Goal: Entertainment & Leisure: Consume media (video, audio)

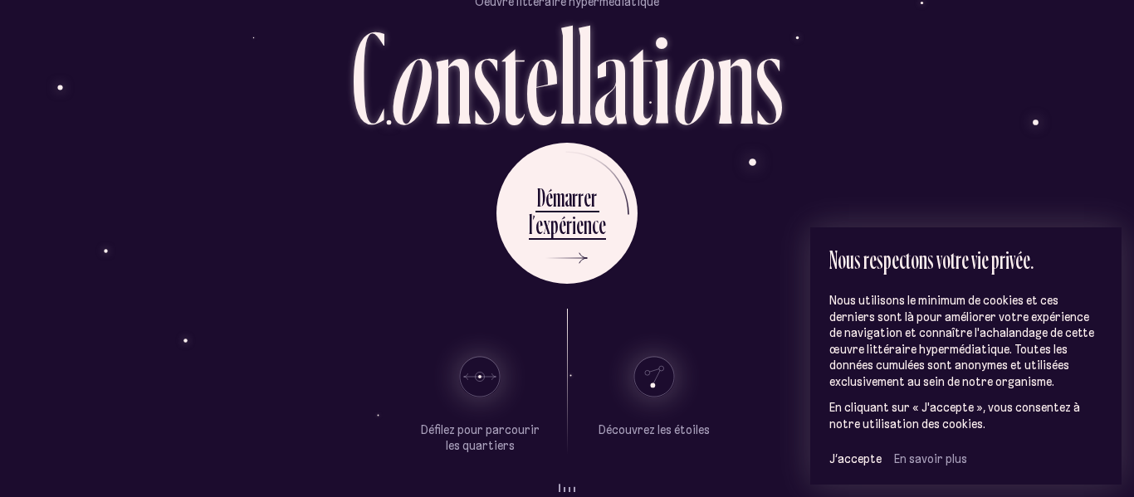
scroll to position [88, 0]
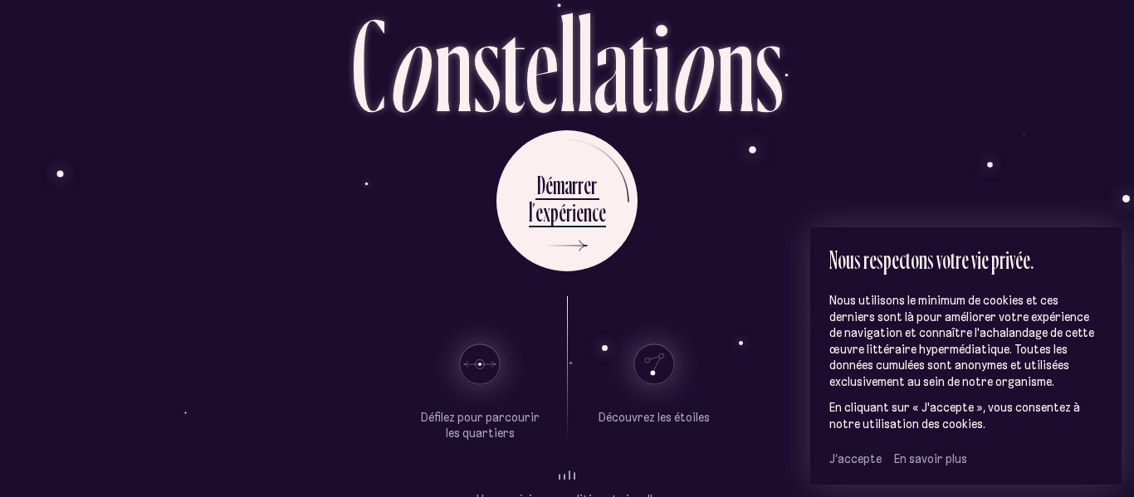
click at [851, 461] on span "J’accepte" at bounding box center [855, 458] width 52 height 15
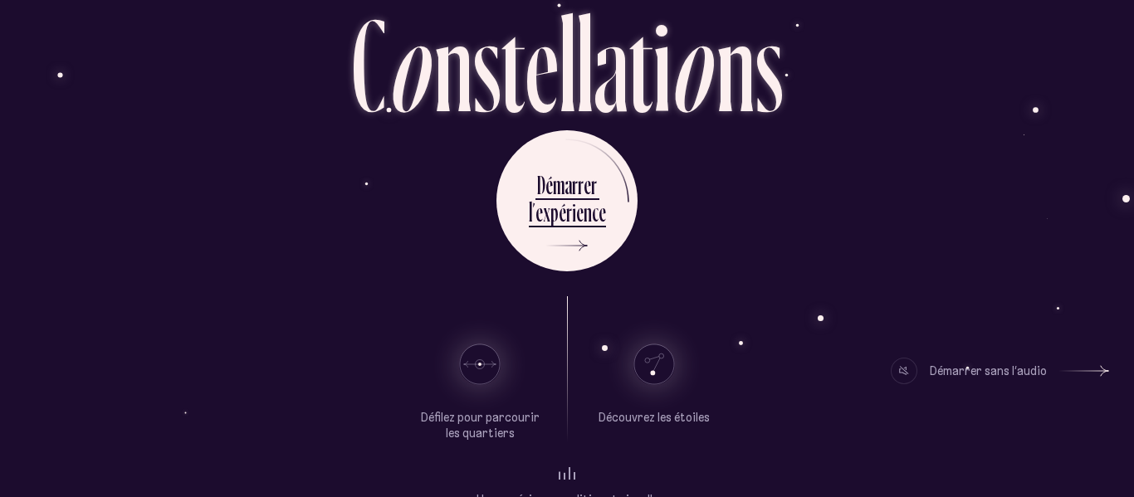
click at [395, 176] on div "D é m a r r e r l ’ e x p é r i e n c e" at bounding box center [566, 200] width 971 height 141
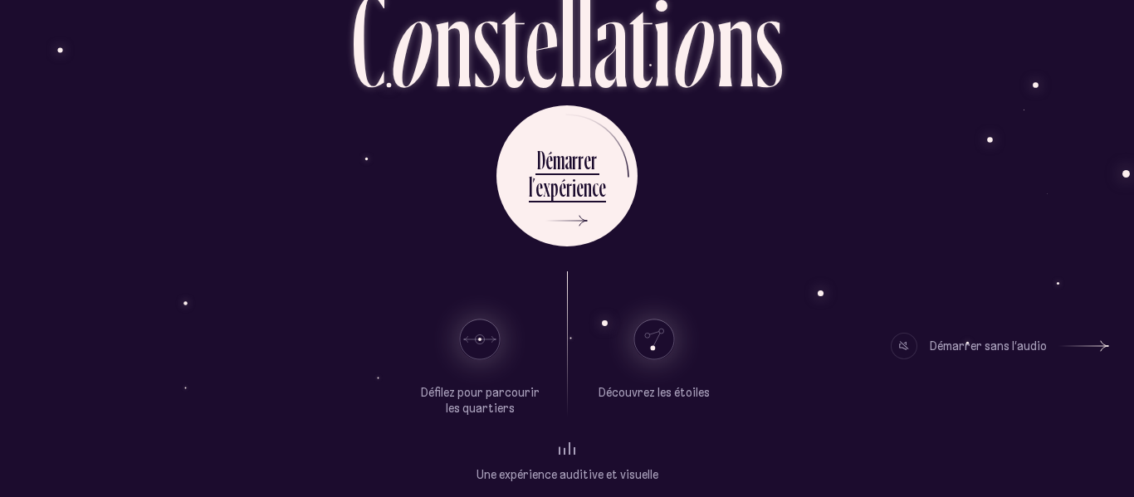
scroll to position [124, 0]
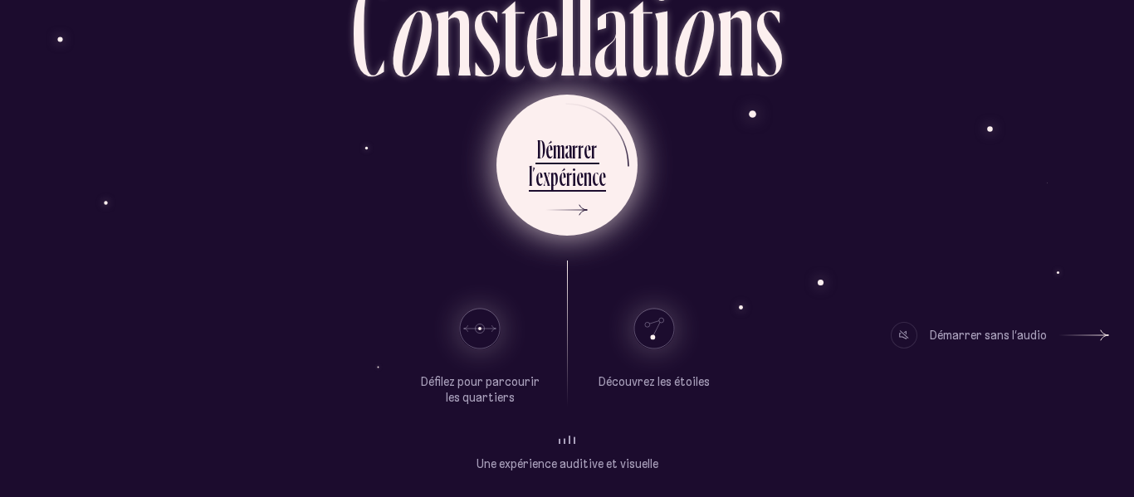
click at [584, 173] on div "n" at bounding box center [587, 176] width 8 height 32
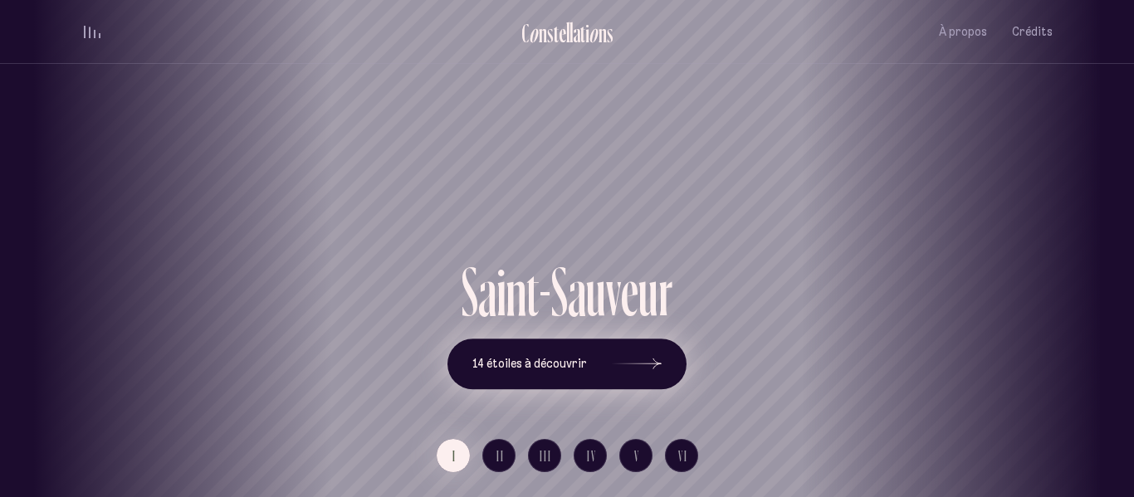
click at [653, 368] on icon at bounding box center [637, 364] width 50 height 124
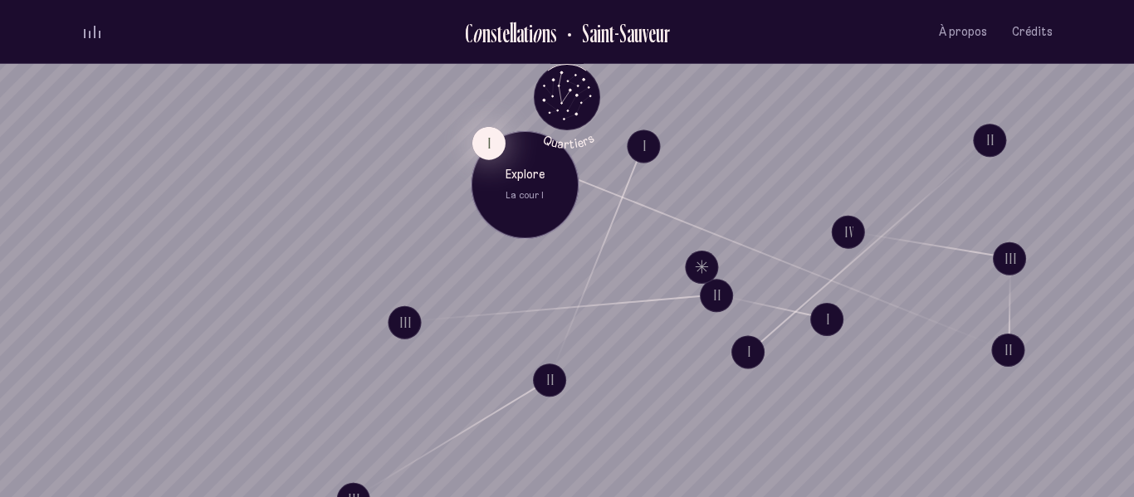
click at [486, 140] on button "I" at bounding box center [488, 142] width 33 height 33
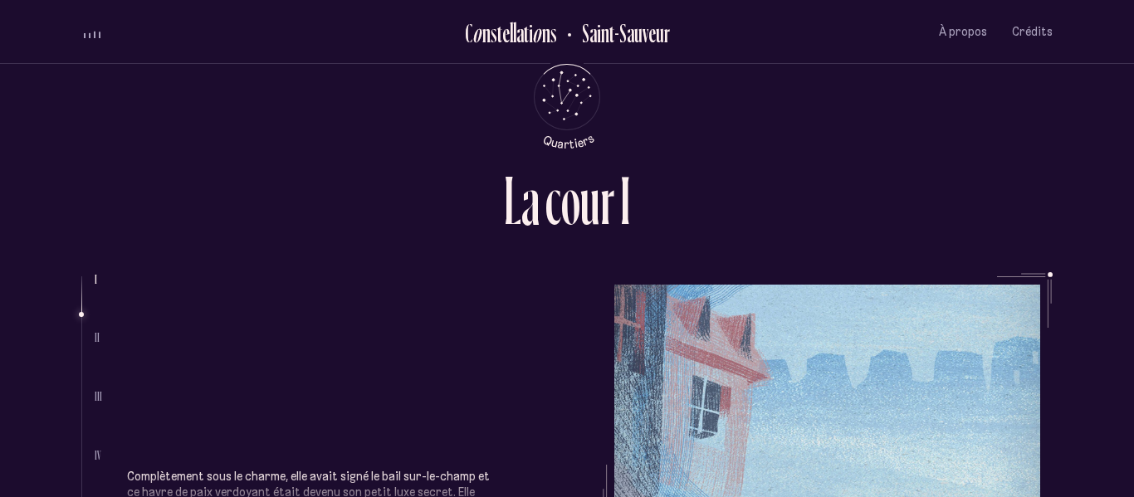
scroll to position [352, 0]
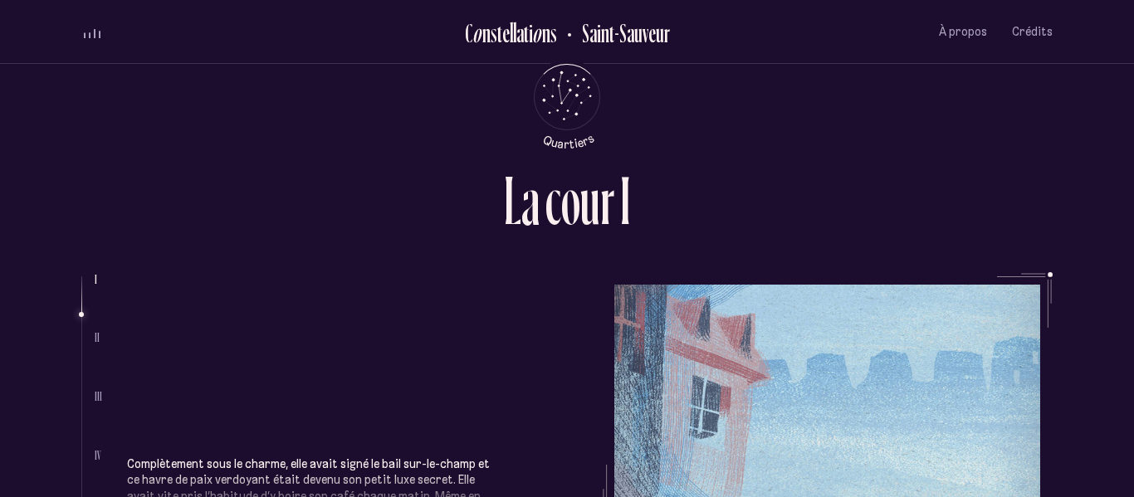
drag, startPoint x: 630, startPoint y: 263, endPoint x: 690, endPoint y: 128, distance: 147.9
click at [690, 128] on div "L a c o u r I I II III IV V Complètement sous le charme, elle avait signé le ba…" at bounding box center [567, 248] width 996 height 497
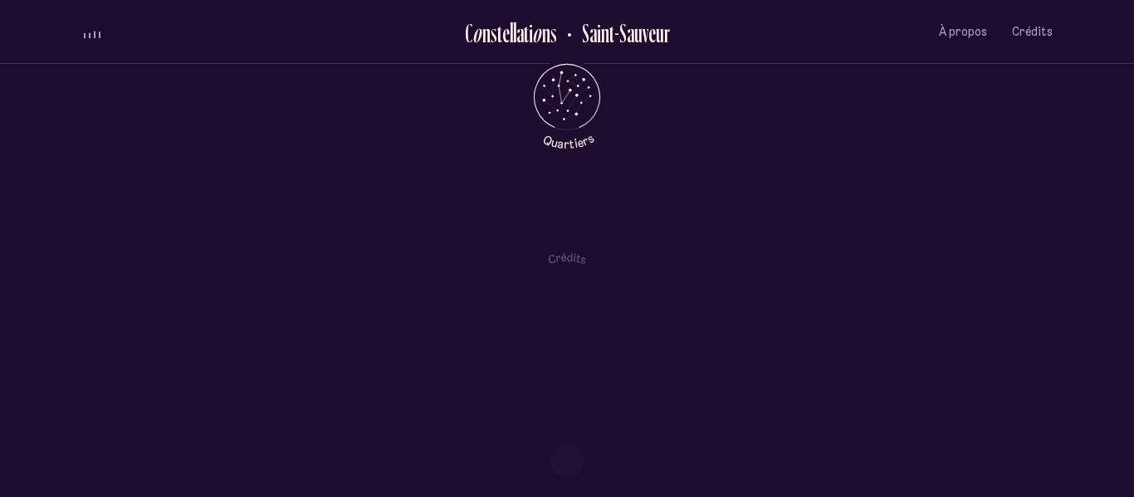
scroll to position [630, 0]
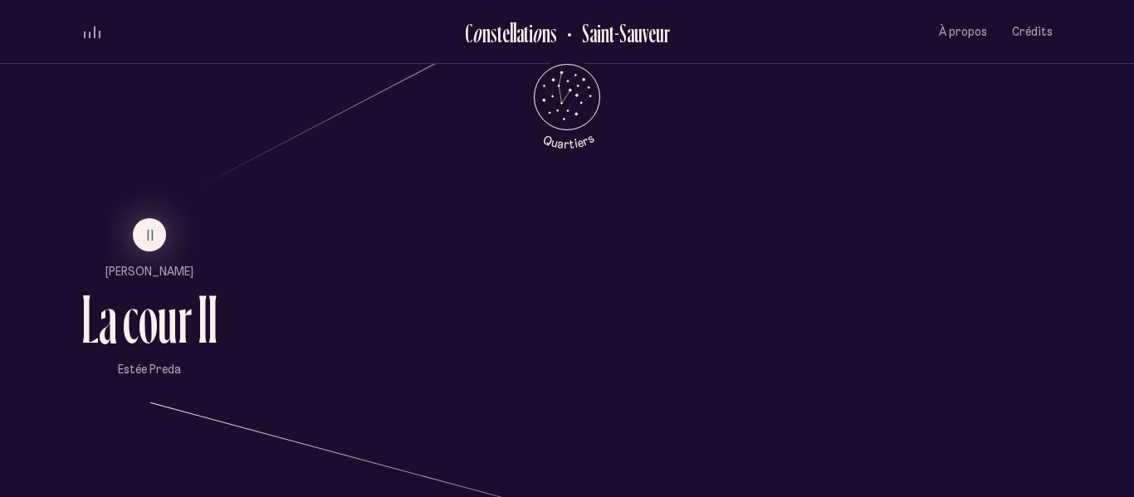
scroll to position [1016, 0]
click at [148, 227] on span "II" at bounding box center [151, 234] width 8 height 14
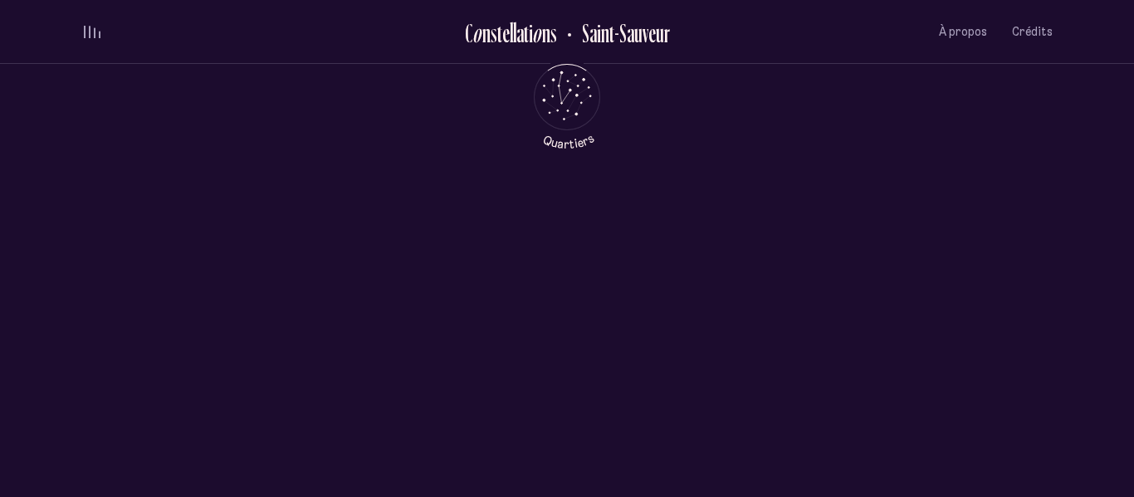
scroll to position [0, 0]
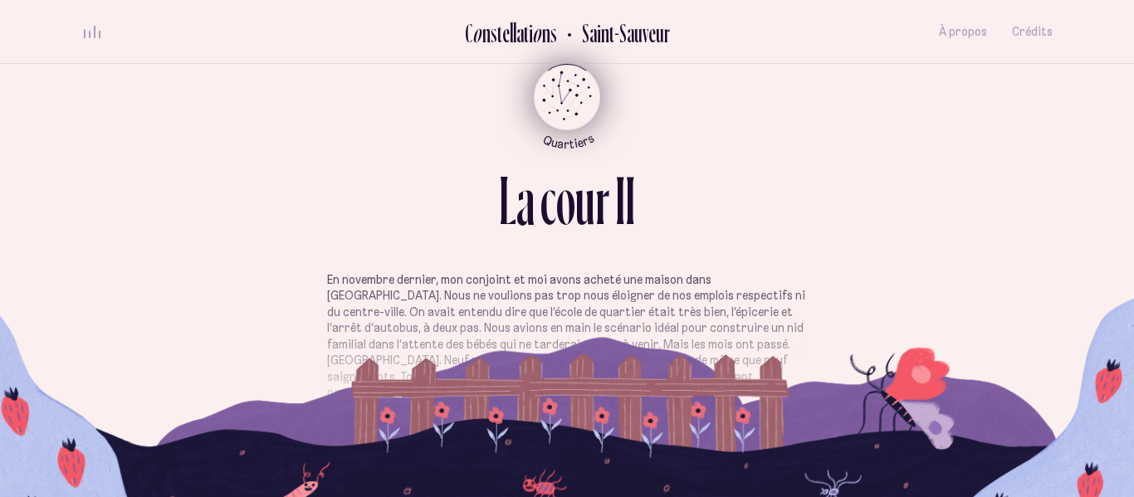
click at [579, 76] on icon "Retour au menu principal" at bounding box center [567, 96] width 50 height 50
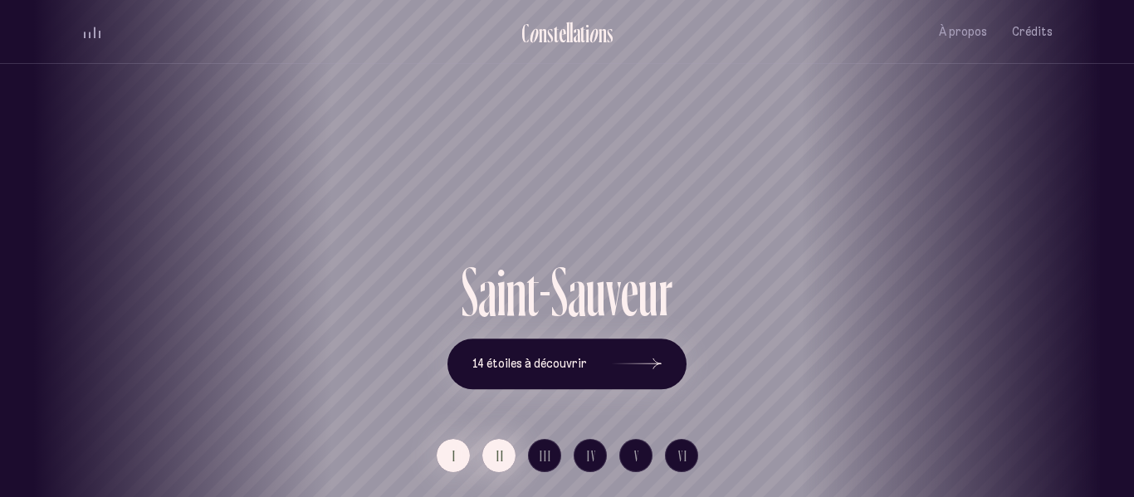
click at [498, 462] on span "II" at bounding box center [500, 456] width 8 height 14
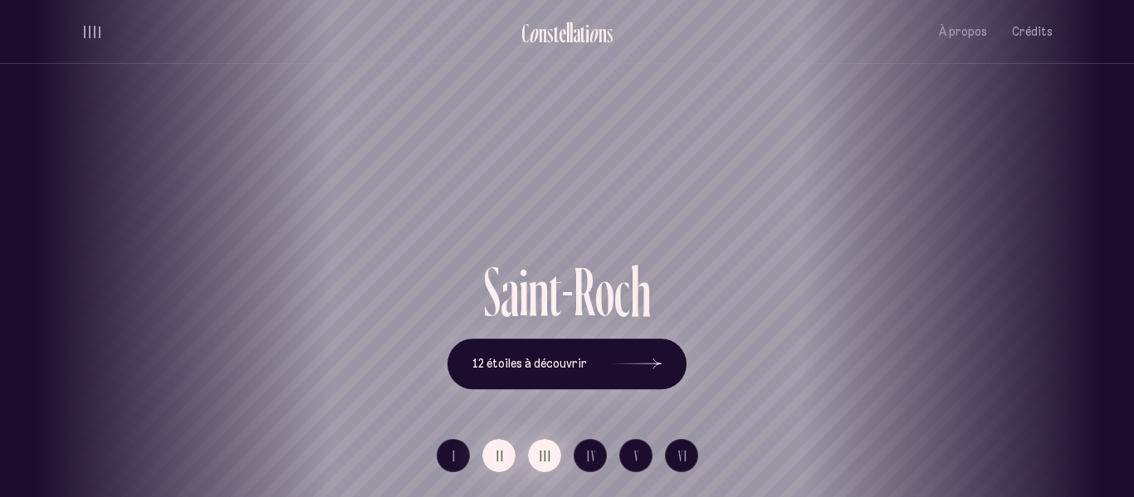
click at [544, 457] on span "III" at bounding box center [545, 456] width 12 height 14
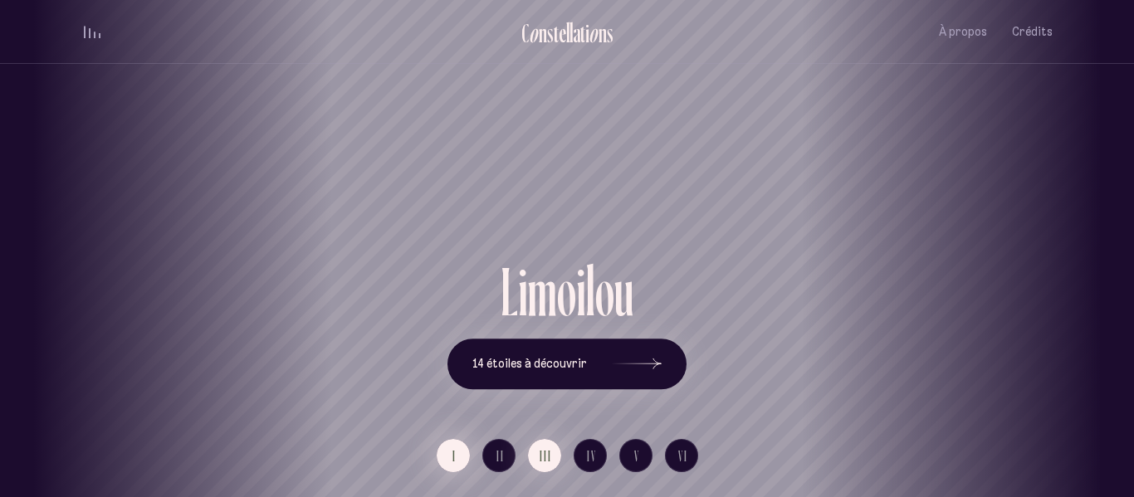
click at [460, 461] on button "I" at bounding box center [453, 455] width 33 height 33
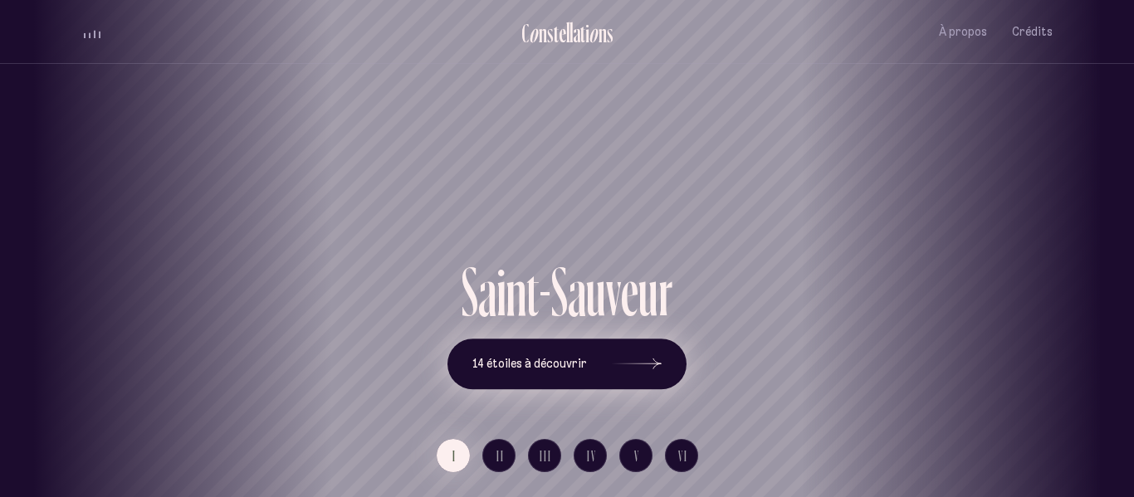
click at [656, 361] on icon at bounding box center [637, 364] width 50 height 124
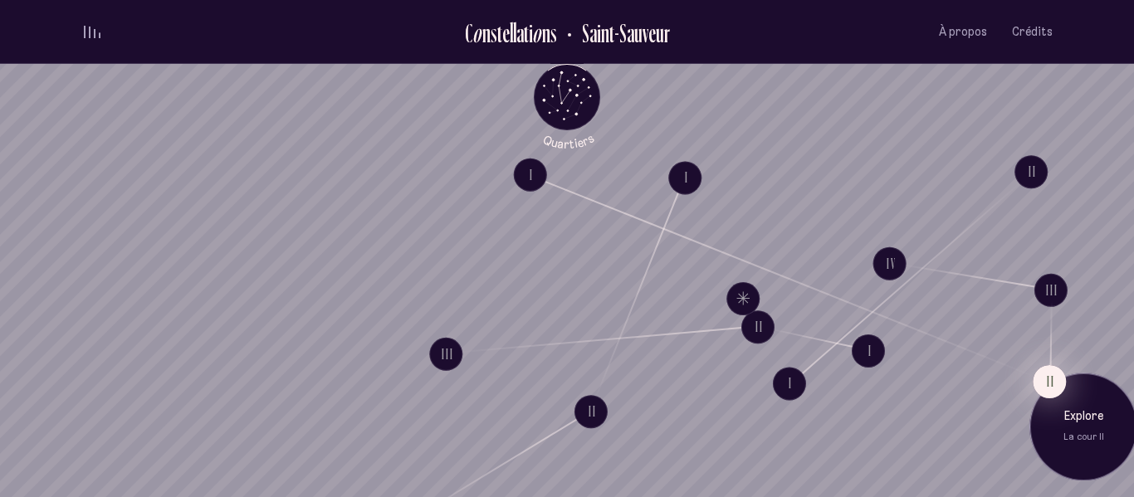
click at [1039, 372] on button "II" at bounding box center [1048, 380] width 33 height 33
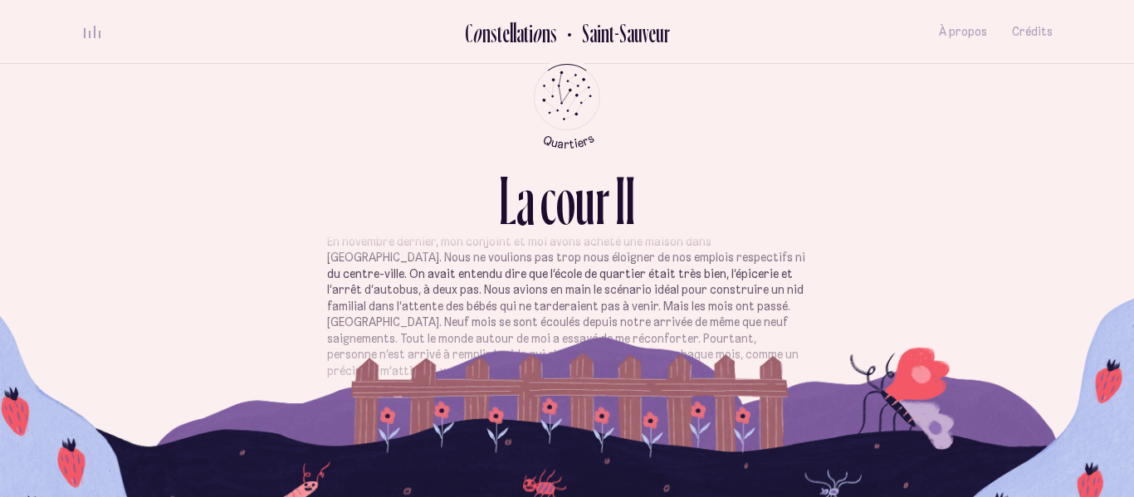
scroll to position [40, 0]
click at [85, 36] on div "volume audio" at bounding box center [92, 32] width 17 height 12
click at [85, 36] on div "volume audio" at bounding box center [92, 36] width 17 height 4
click at [85, 36] on div "volume audio" at bounding box center [92, 32] width 17 height 12
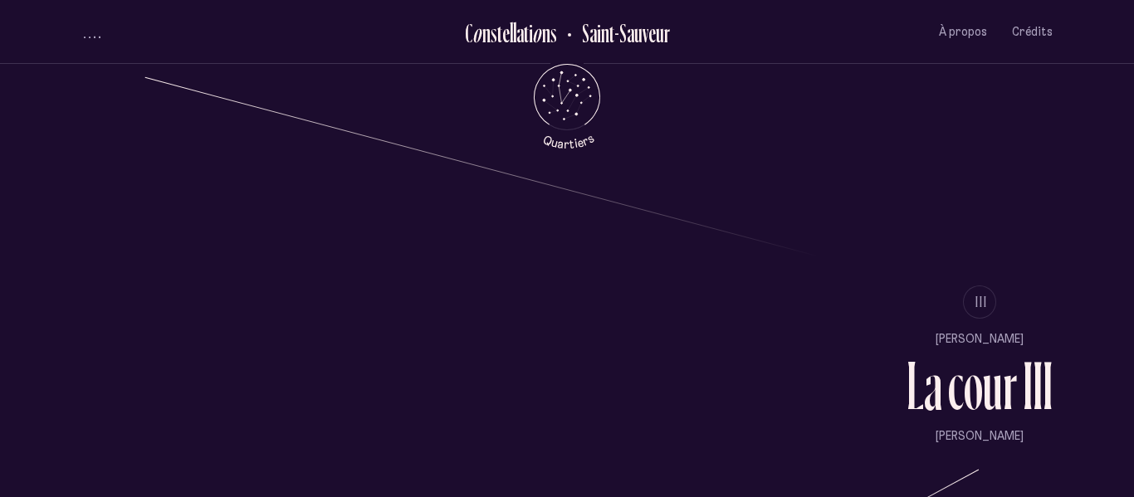
scroll to position [1255, 0]
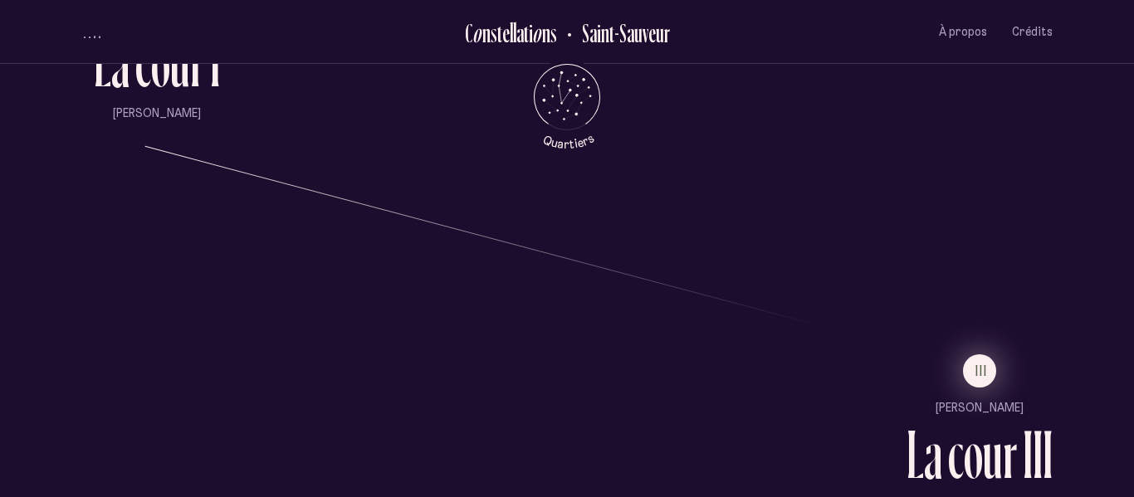
click at [987, 359] on button "III" at bounding box center [979, 370] width 33 height 33
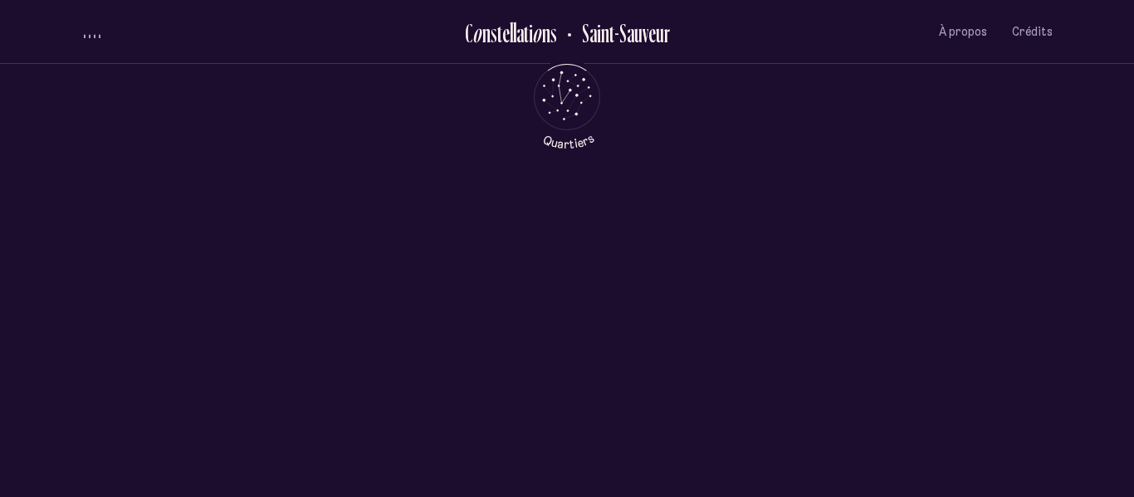
scroll to position [0, 0]
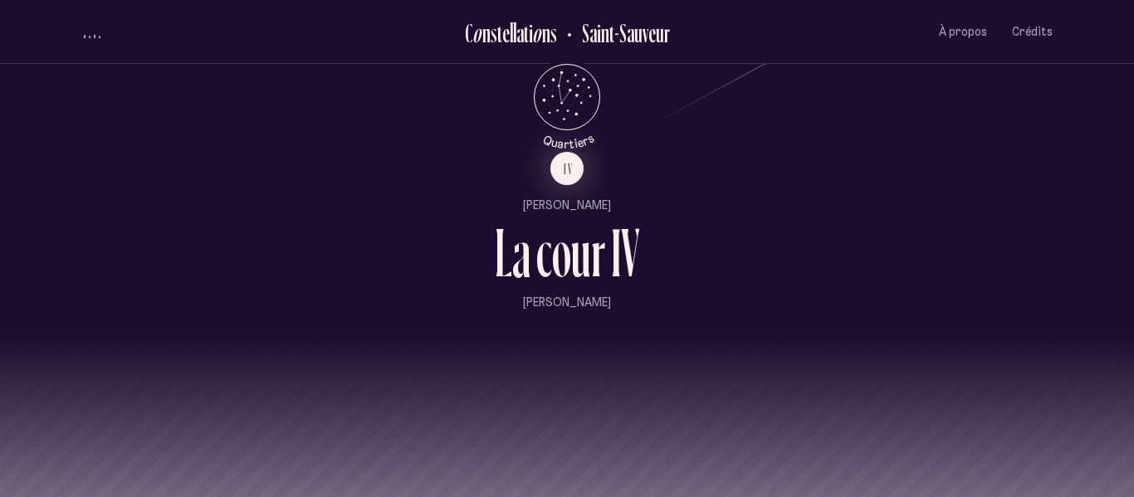
scroll to position [1853, 0]
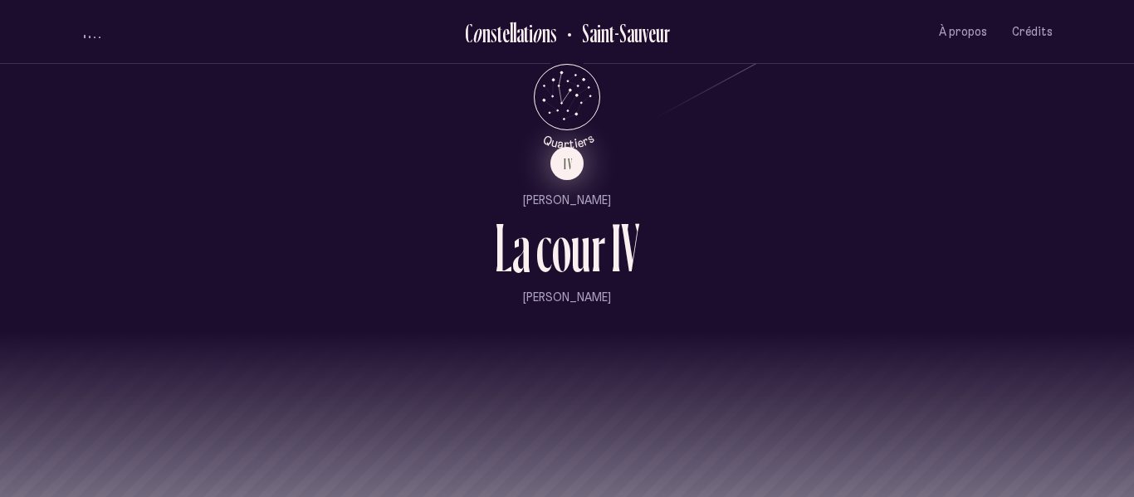
click at [578, 170] on button "IV" at bounding box center [566, 163] width 33 height 33
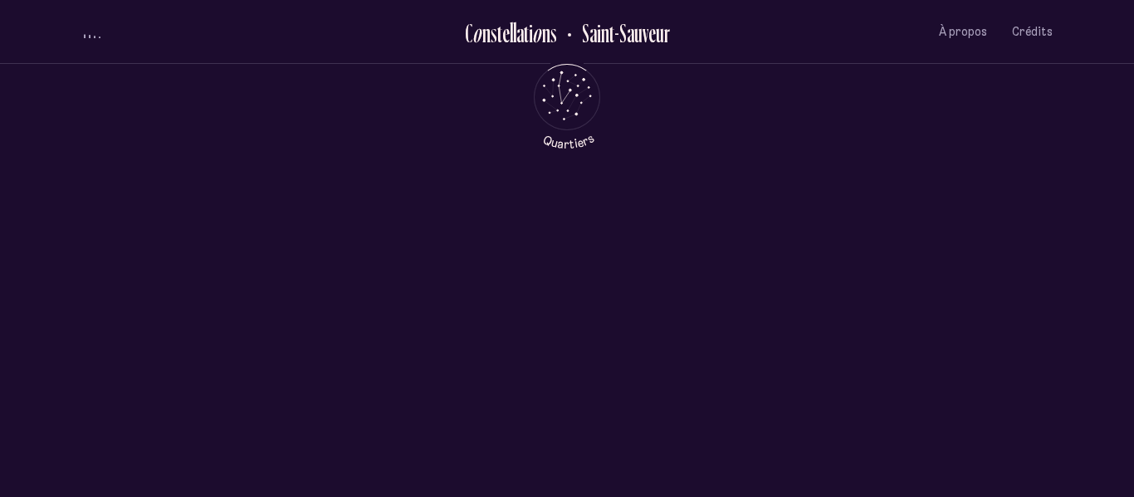
scroll to position [0, 0]
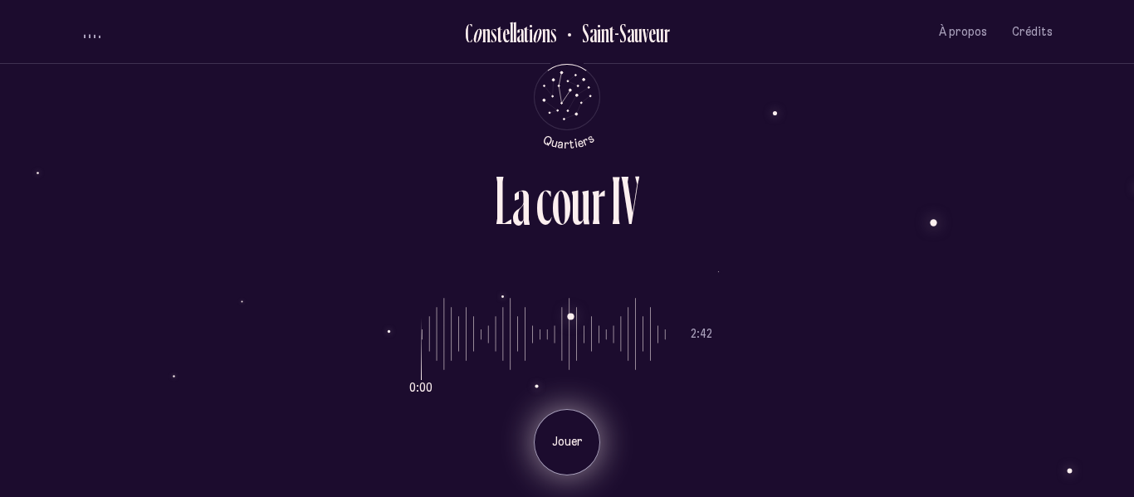
click at [562, 436] on p "Jouer" at bounding box center [566, 442] width 41 height 17
click at [576, 111] on icon "Quartiers" at bounding box center [567, 124] width 97 height 51
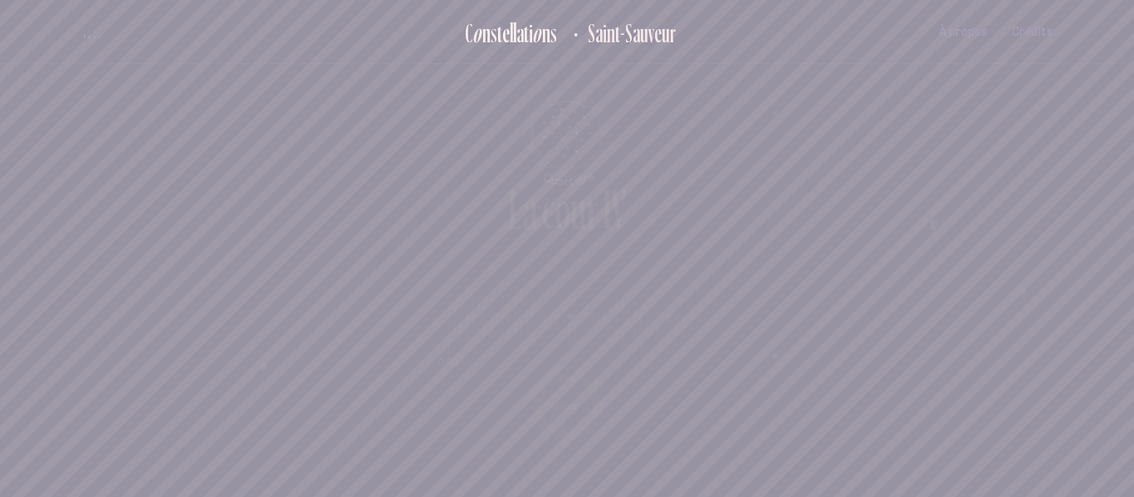
click at [87, 27] on button "volume audio" at bounding box center [92, 31] width 22 height 17
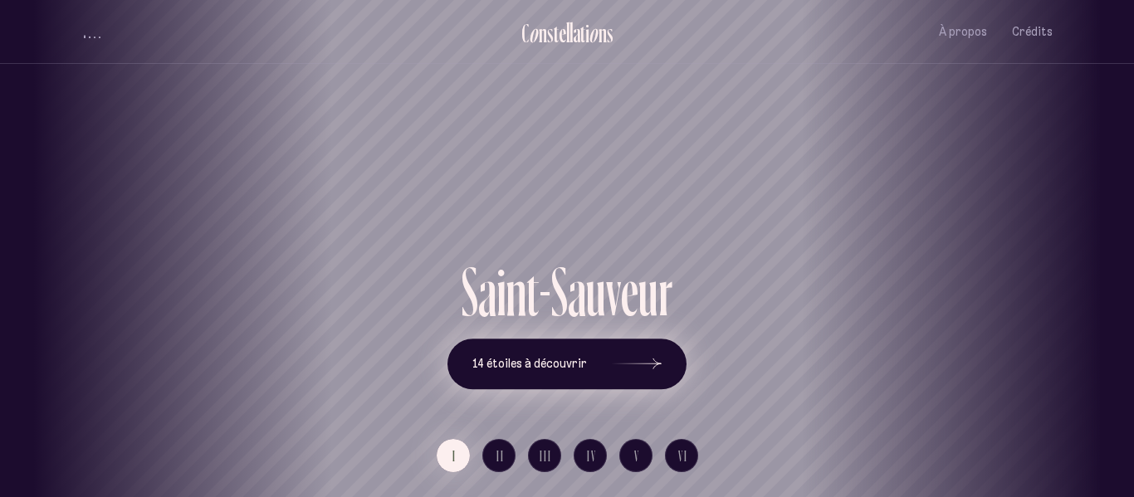
click at [662, 363] on button "14 étoiles à découvrir" at bounding box center [566, 364] width 239 height 51
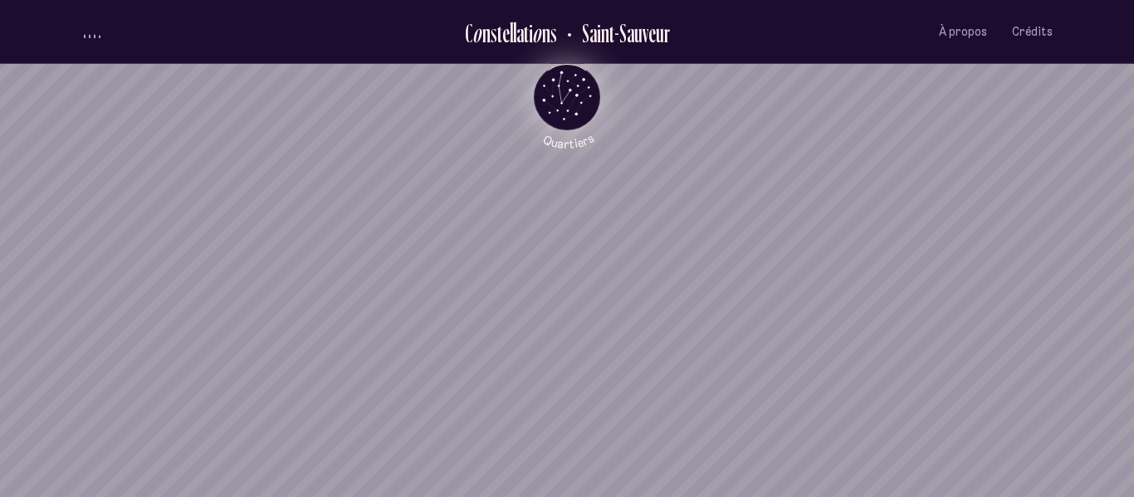
click at [572, 85] on icon "Retour au menu principal" at bounding box center [567, 96] width 50 height 50
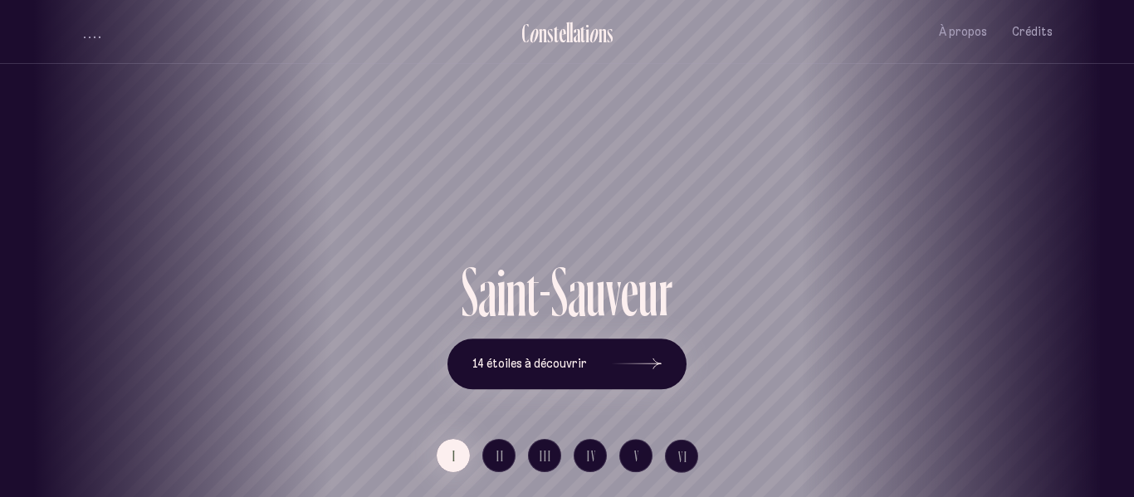
click at [934, 308] on div "[GEOGRAPHIC_DATA] [GEOGRAPHIC_DATA] [GEOGRAPHIC_DATA][PERSON_NAME][GEOGRAPHIC_D…" at bounding box center [567, 248] width 1134 height 497
click at [500, 463] on span "II" at bounding box center [500, 456] width 8 height 14
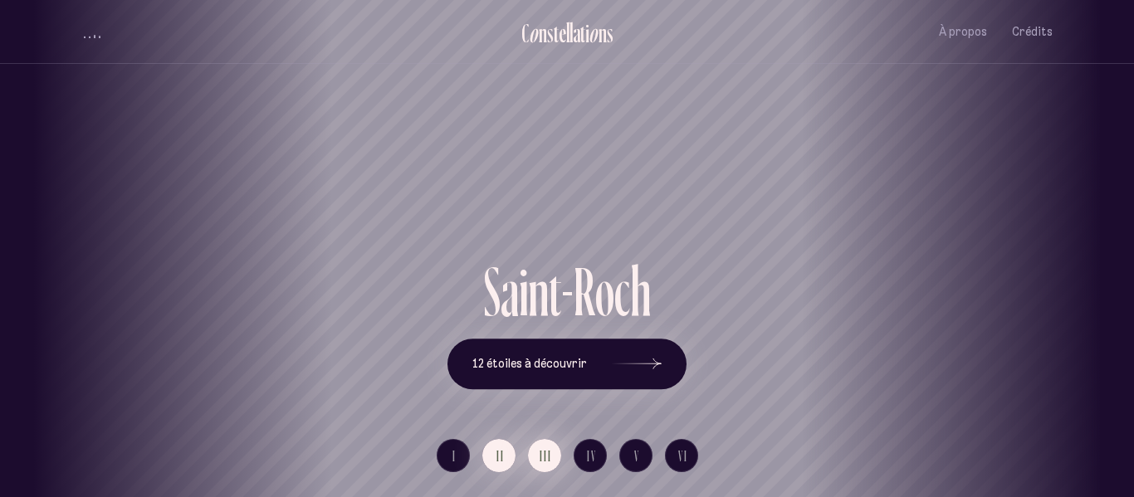
click at [543, 455] on span "III" at bounding box center [545, 456] width 12 height 14
click at [589, 449] on span "IV" at bounding box center [592, 456] width 10 height 14
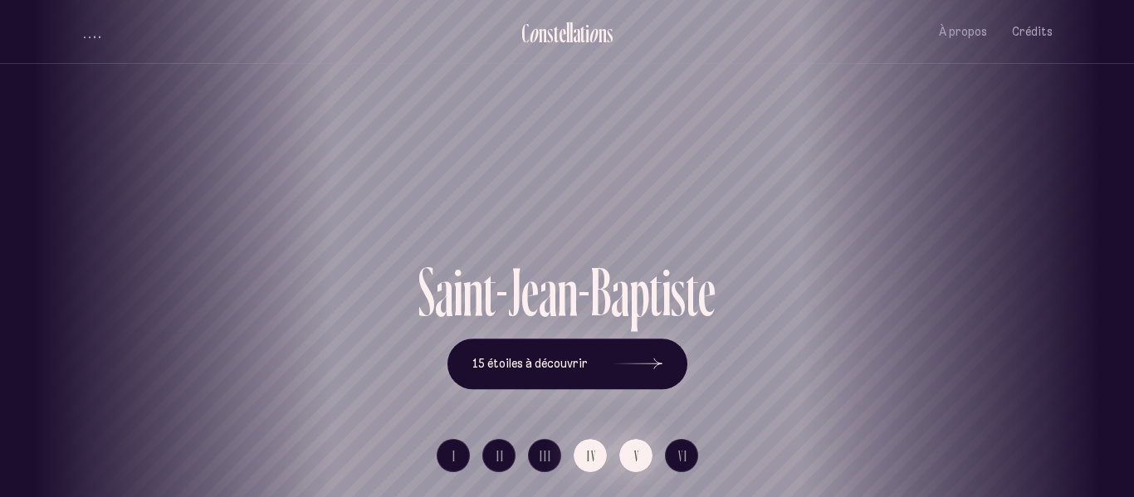
click at [627, 443] on button "V" at bounding box center [635, 455] width 33 height 33
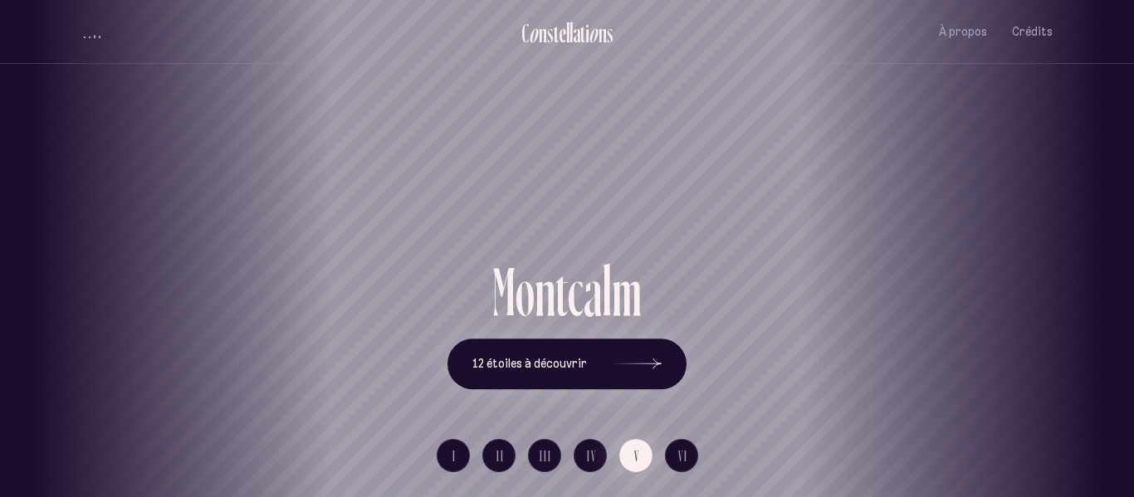
click at [665, 447] on li "VI" at bounding box center [681, 455] width 33 height 33
click at [667, 452] on button "VI" at bounding box center [681, 455] width 33 height 33
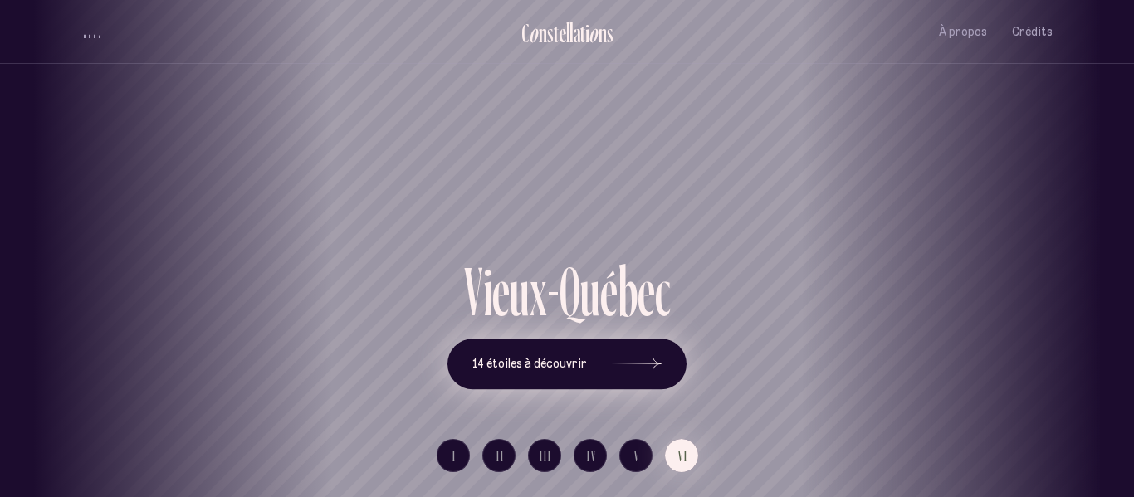
click at [621, 368] on icon at bounding box center [637, 364] width 50 height 124
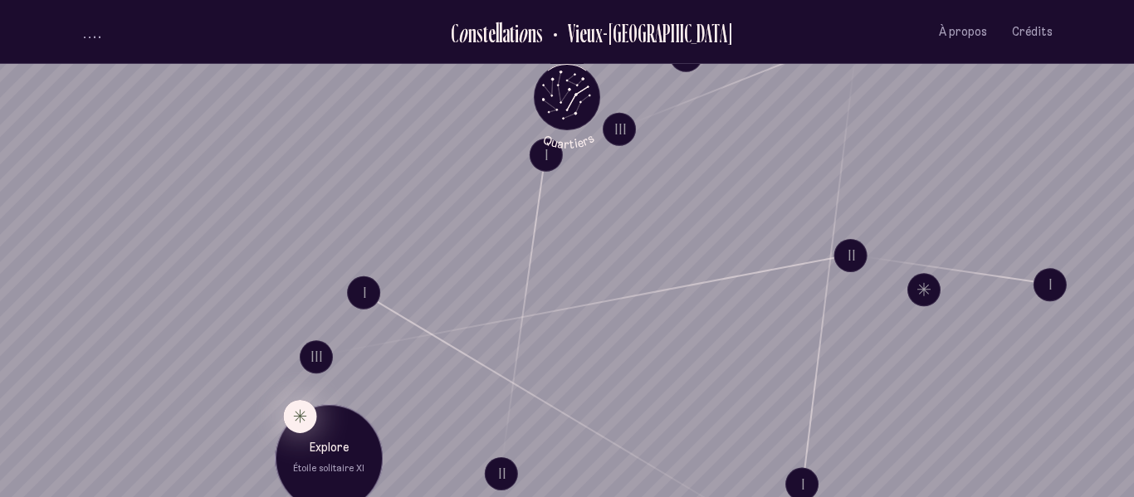
click at [300, 413] on button "Explore Étoile solitaire XI" at bounding box center [299, 415] width 33 height 33
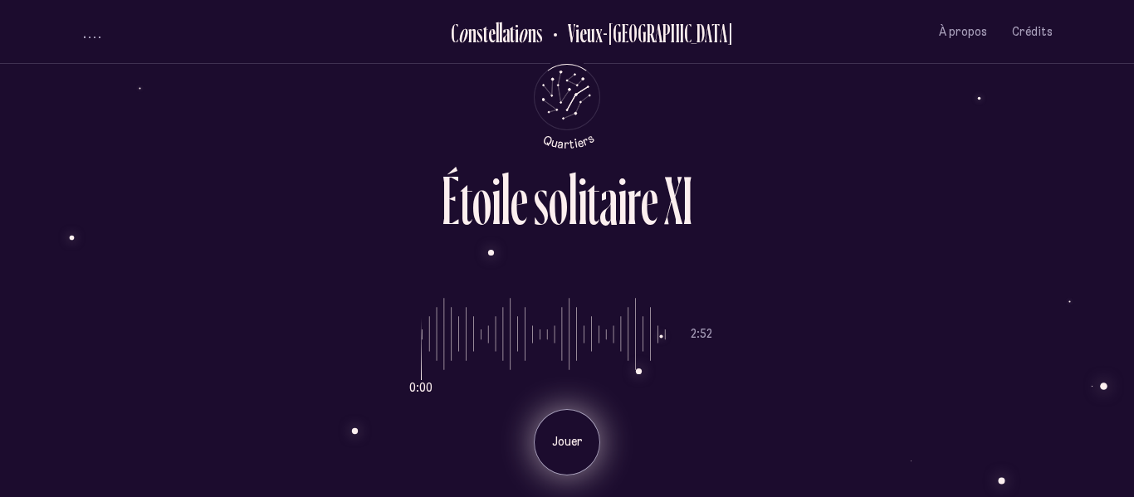
click at [564, 445] on p "Jouer" at bounding box center [566, 442] width 41 height 17
click at [95, 26] on button "volume audio" at bounding box center [92, 31] width 22 height 17
click at [573, 456] on div "Jouer" at bounding box center [567, 442] width 66 height 66
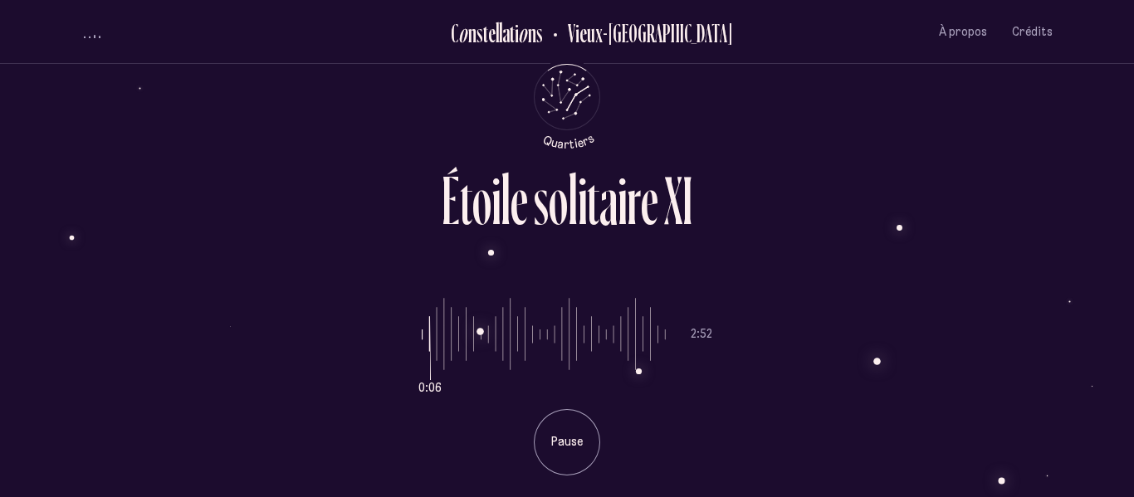
click at [90, 37] on span "volume audio" at bounding box center [90, 38] width 2 height 2
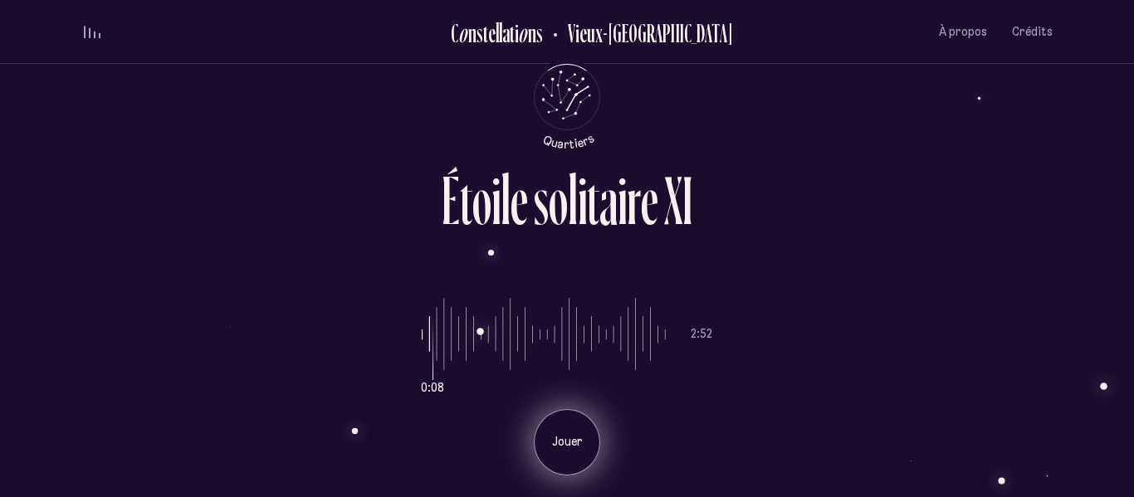
click at [569, 427] on div "Jouer" at bounding box center [567, 442] width 66 height 66
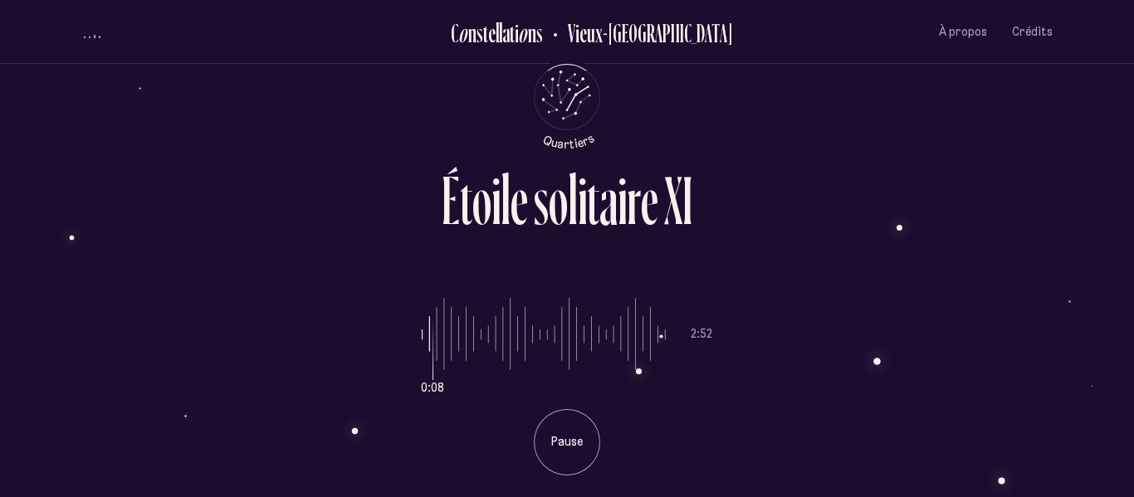
click at [85, 26] on button "volume audio" at bounding box center [92, 31] width 22 height 17
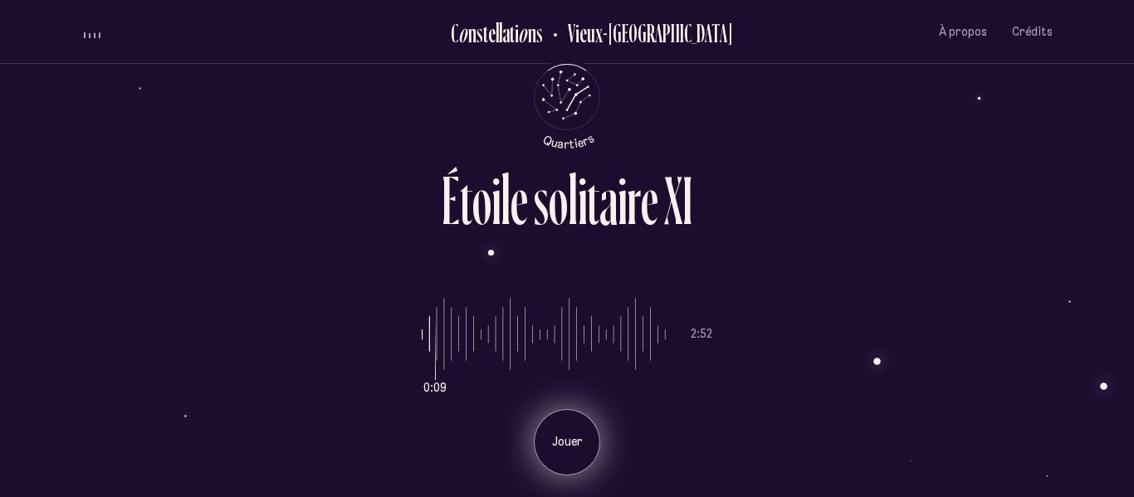
click at [564, 421] on div "Jouer" at bounding box center [567, 442] width 66 height 66
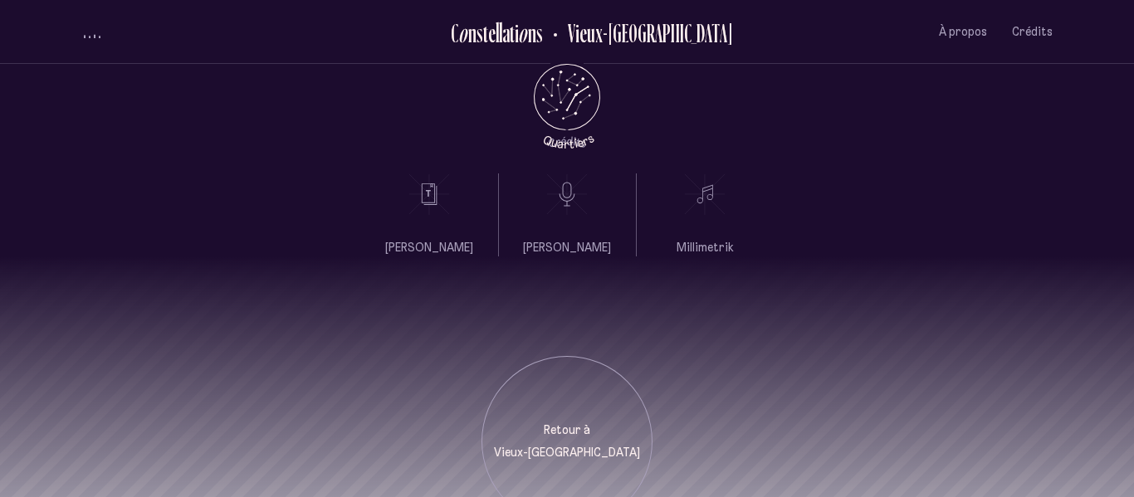
scroll to position [673, 0]
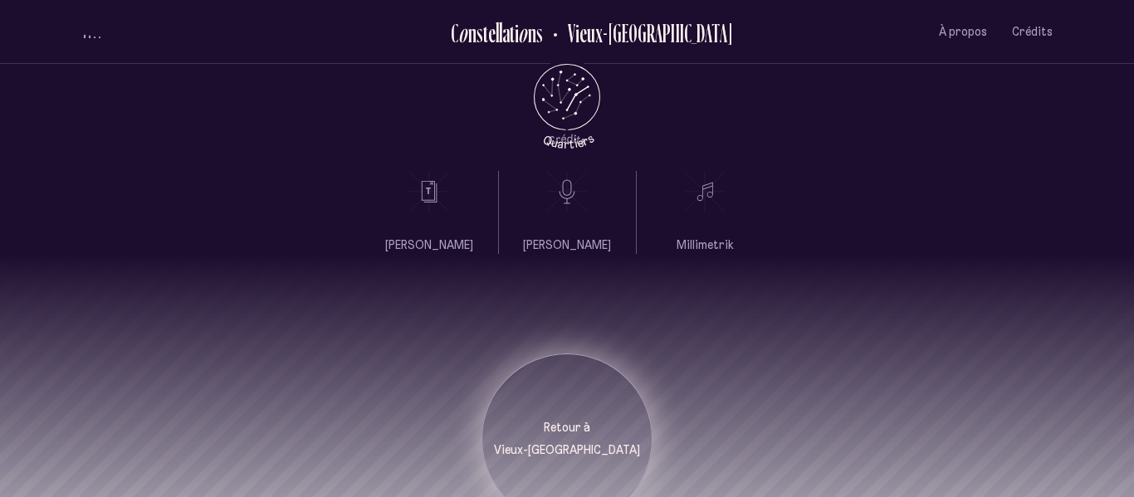
click at [576, 386] on div "Retour à [GEOGRAPHIC_DATA]" at bounding box center [566, 439] width 171 height 171
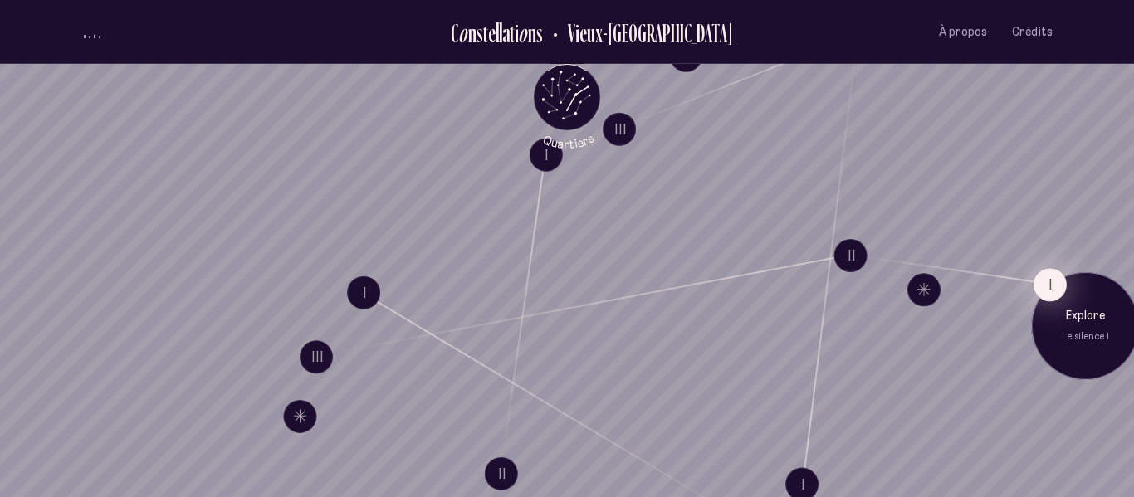
click at [1037, 283] on button "I" at bounding box center [1049, 284] width 33 height 33
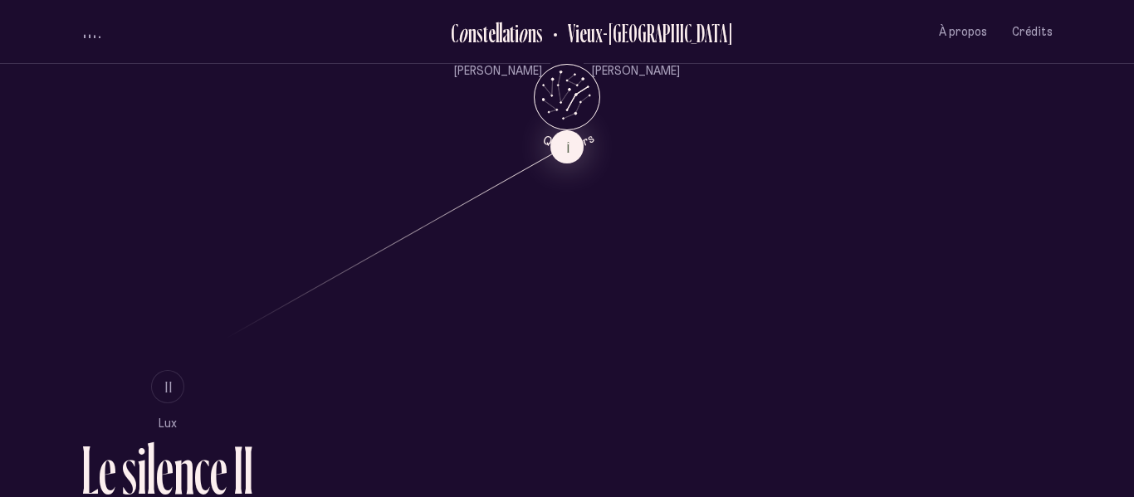
scroll to position [857, 0]
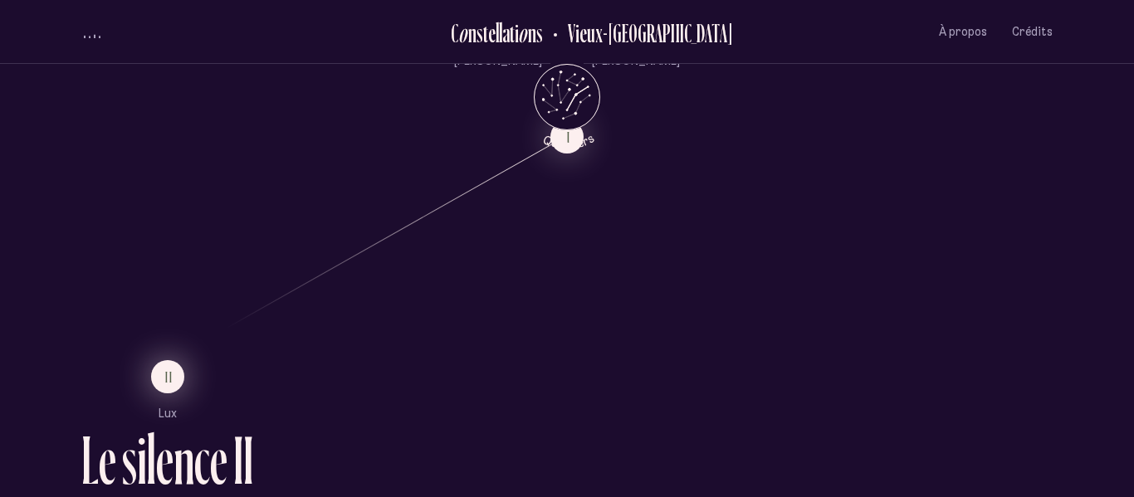
click at [173, 375] on span "II" at bounding box center [169, 377] width 8 height 14
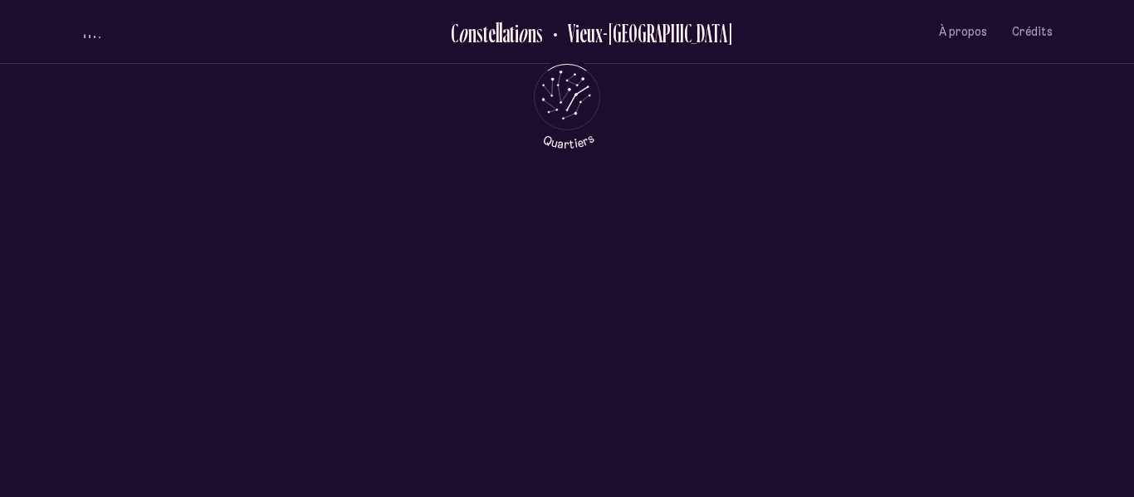
scroll to position [0, 0]
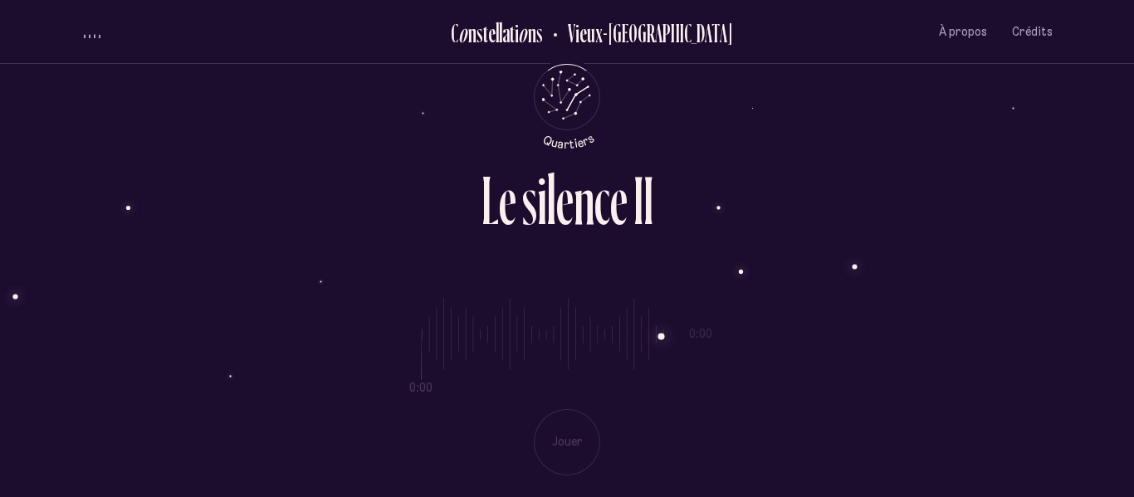
click at [562, 447] on div "0:00 0:00 Jouer" at bounding box center [566, 373] width 971 height 203
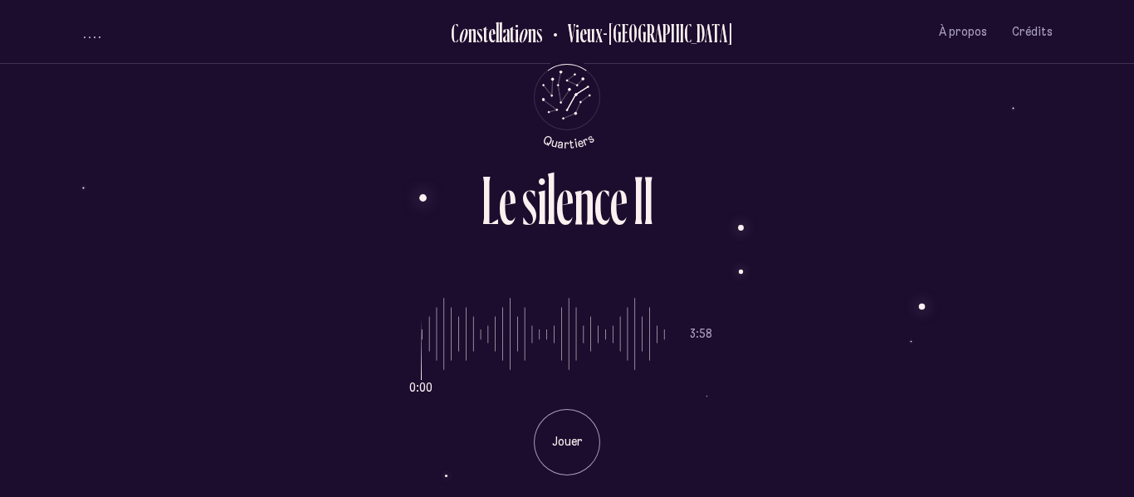
click at [562, 447] on p "Jouer" at bounding box center [566, 442] width 41 height 17
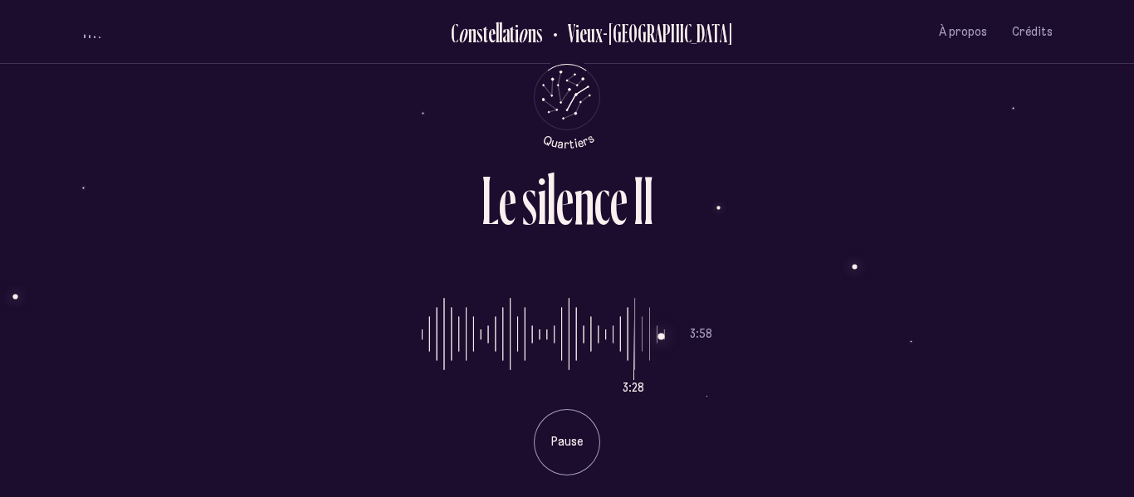
click at [423, 198] on div "L e s i l e n c e I I" at bounding box center [566, 194] width 971 height 56
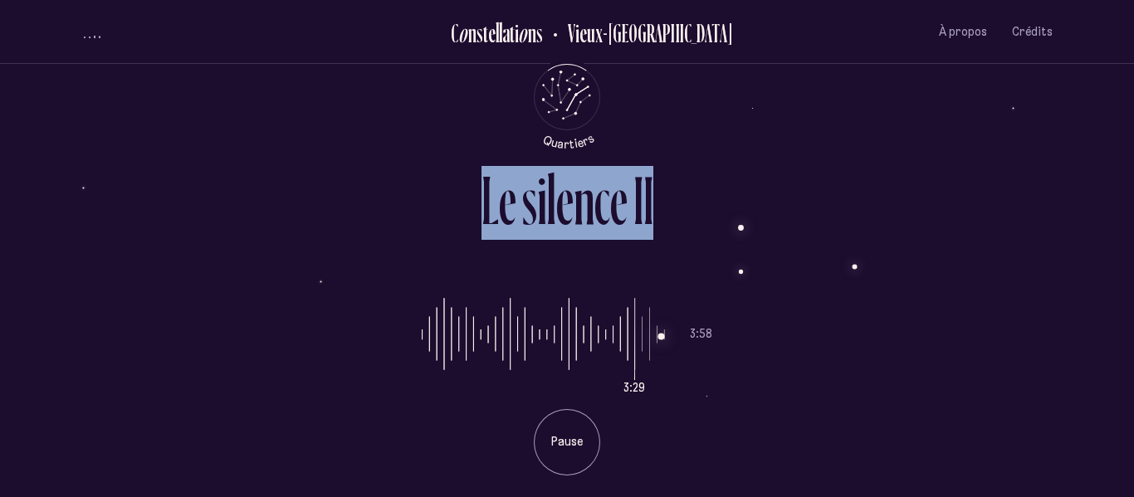
click at [423, 198] on div "L e s i l e n c e I I" at bounding box center [566, 194] width 971 height 56
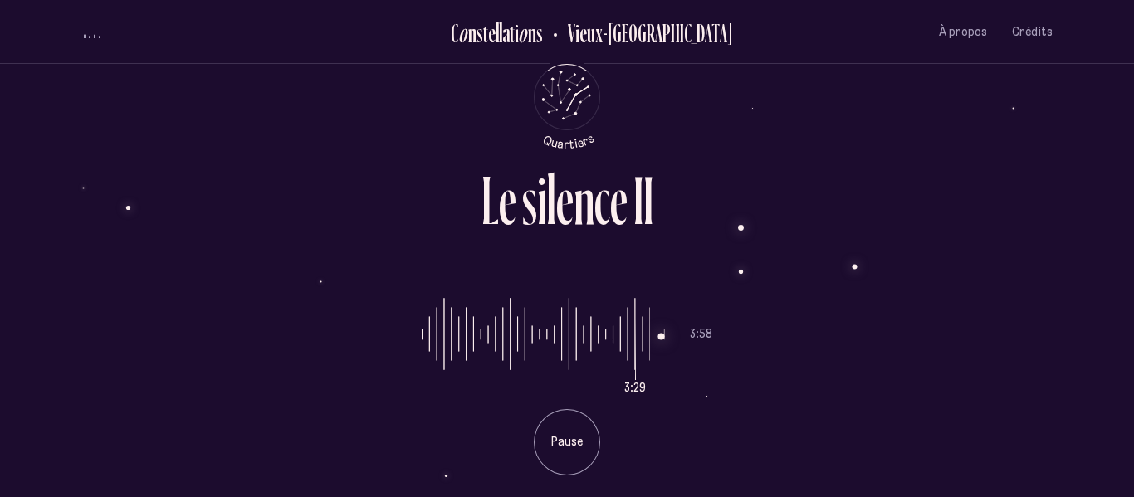
click at [423, 198] on div "L e s i l e n c e I I" at bounding box center [566, 194] width 971 height 56
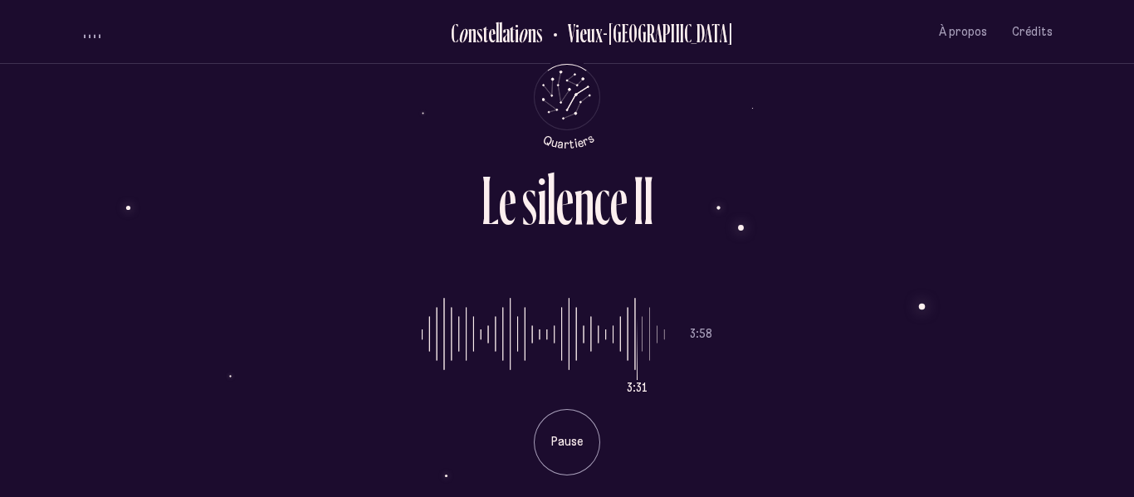
click at [423, 198] on div "L e s i l e n c e I I" at bounding box center [566, 194] width 971 height 56
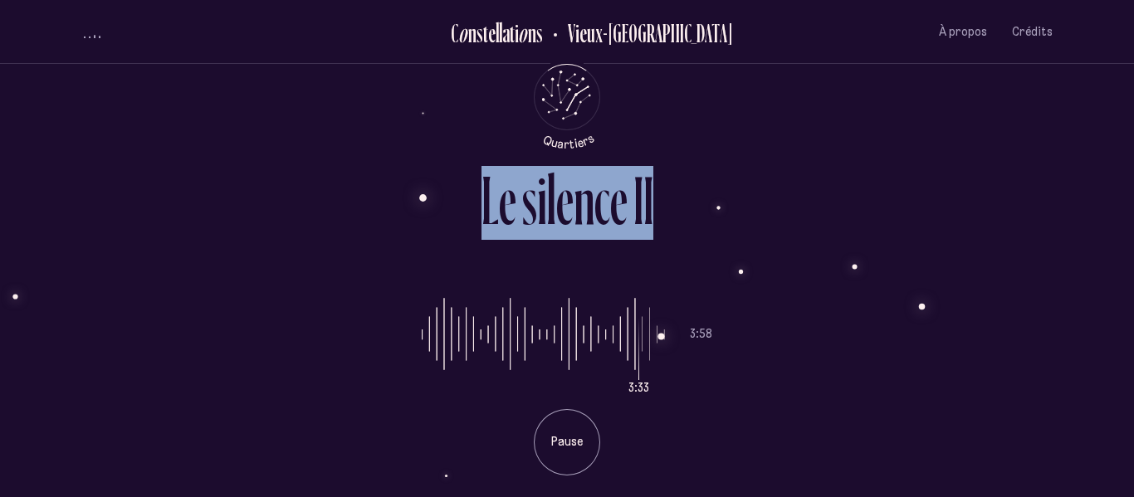
click at [423, 198] on div "L e s i l e n c e I I" at bounding box center [566, 194] width 971 height 56
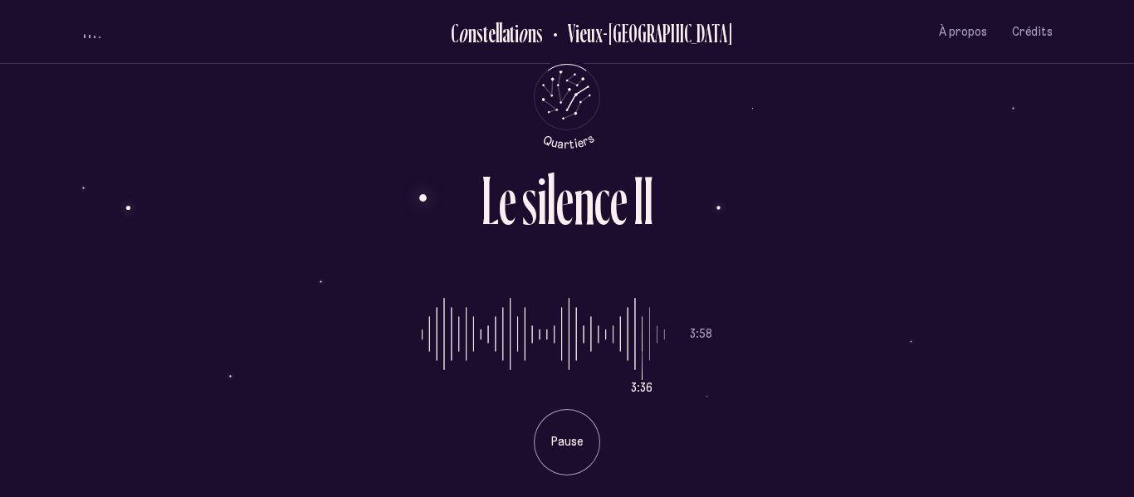
click at [739, 275] on div "3:36 3:58 Pause" at bounding box center [566, 373] width 971 height 203
click at [739, 275] on div "3:37 3:58 Pause" at bounding box center [566, 373] width 971 height 203
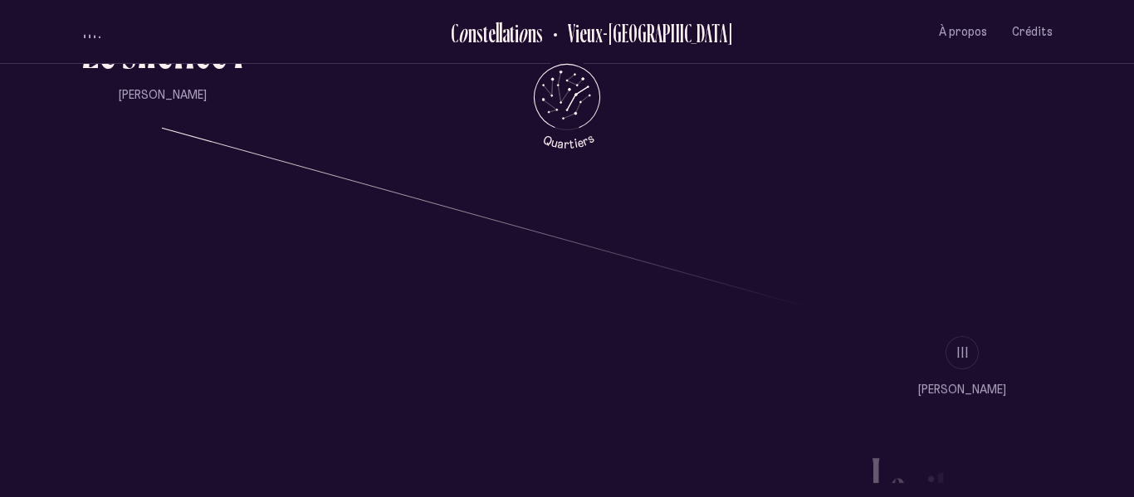
scroll to position [1280, 0]
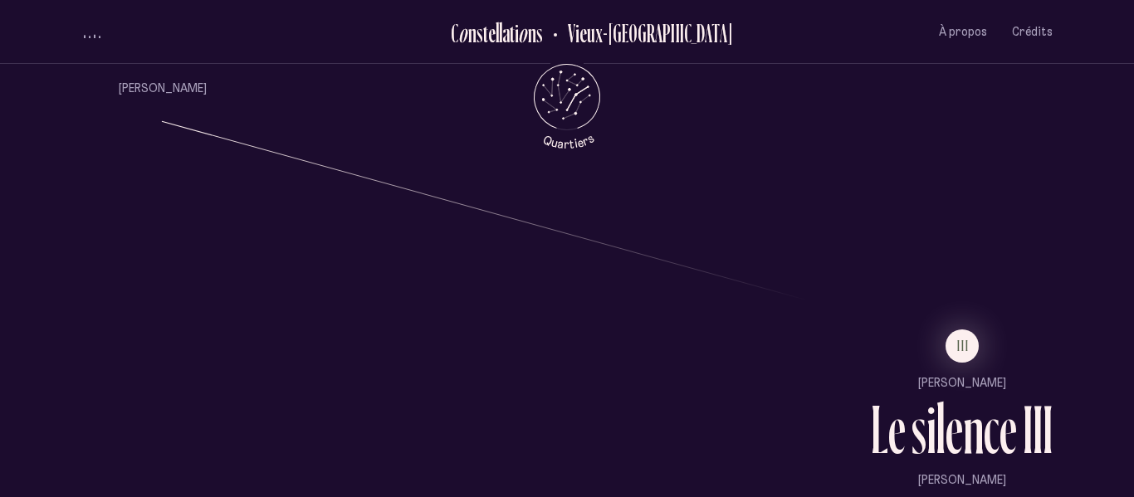
click at [959, 364] on ul "III [PERSON_NAME] L e s i l e n c e I I I [PERSON_NAME]" at bounding box center [962, 408] width 182 height 159
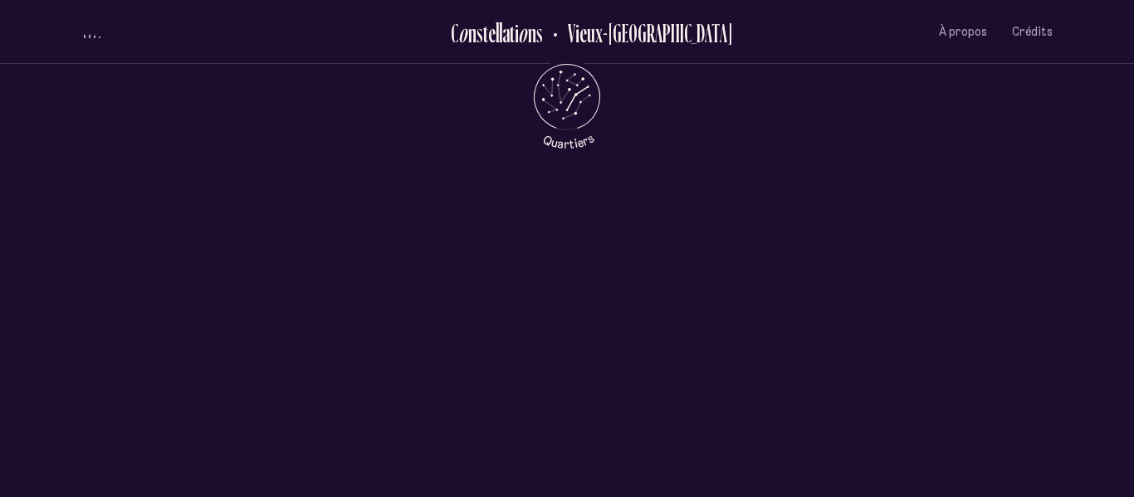
scroll to position [0, 0]
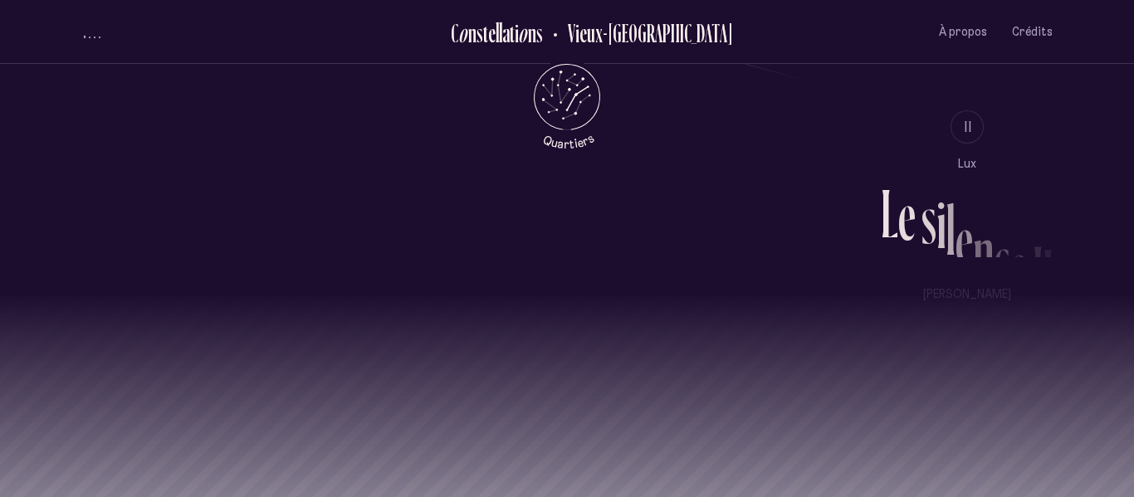
scroll to position [1545, 0]
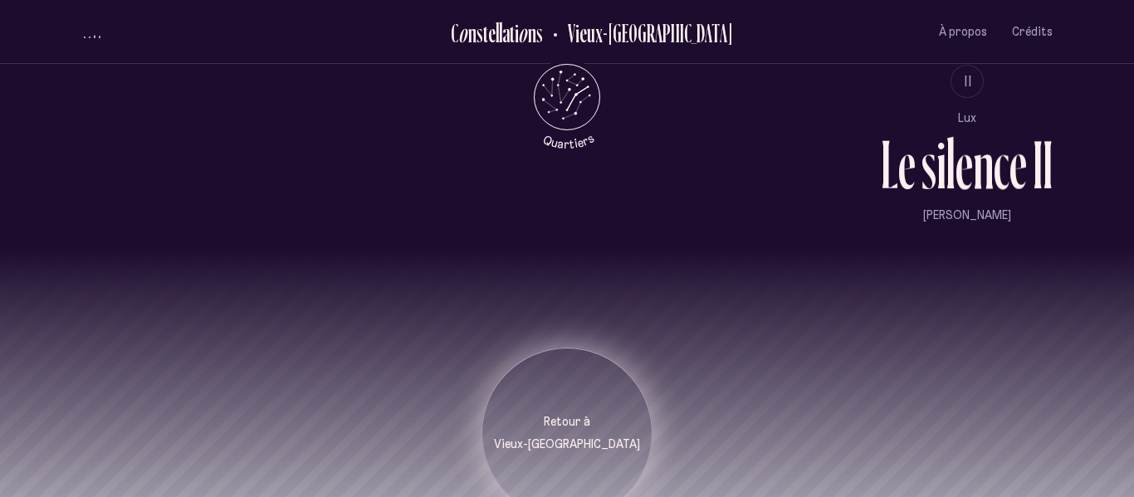
click at [543, 425] on div "Retour à [GEOGRAPHIC_DATA]" at bounding box center [566, 433] width 171 height 171
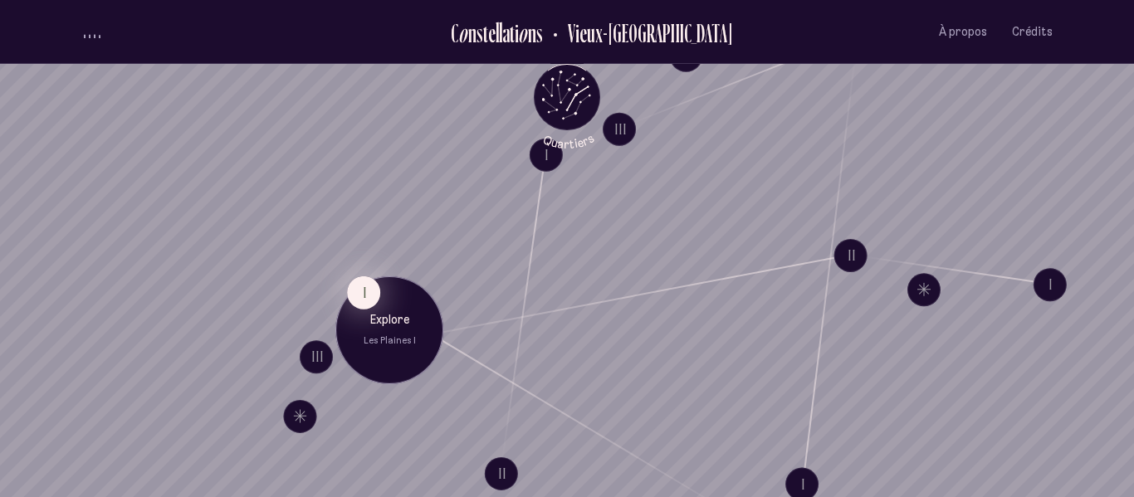
click at [370, 299] on button "I" at bounding box center [363, 292] width 33 height 33
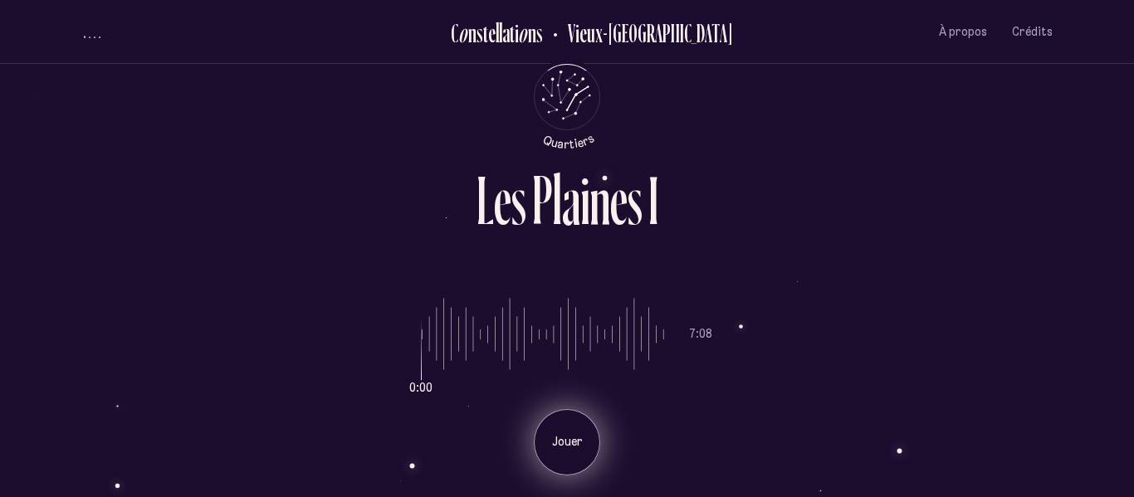
click at [560, 436] on p "Jouer" at bounding box center [566, 442] width 41 height 17
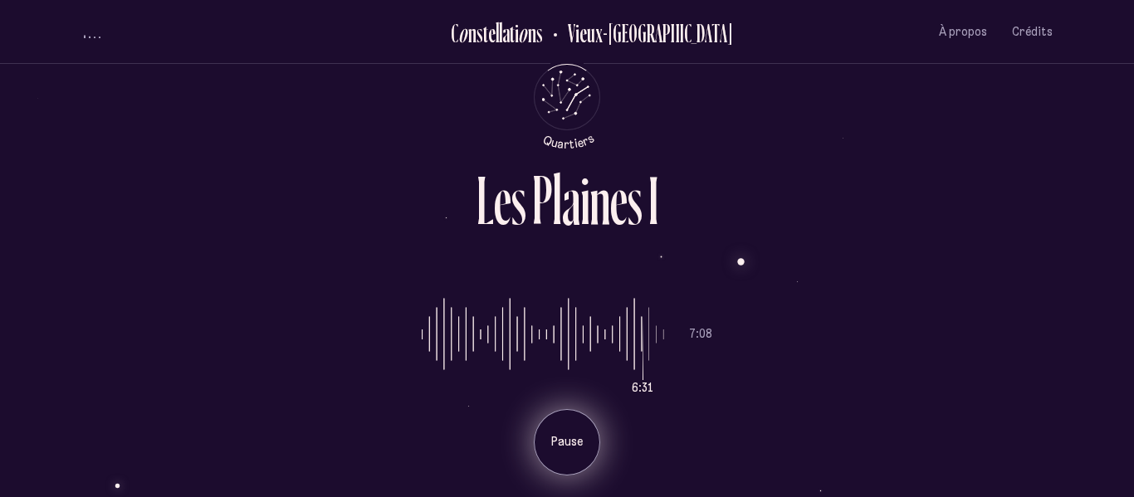
click at [91, 62] on header "C o n s t e l l a t i o n s [GEOGRAPHIC_DATA] À propos Crédits Menu Quartiers À…" at bounding box center [567, 32] width 1134 height 64
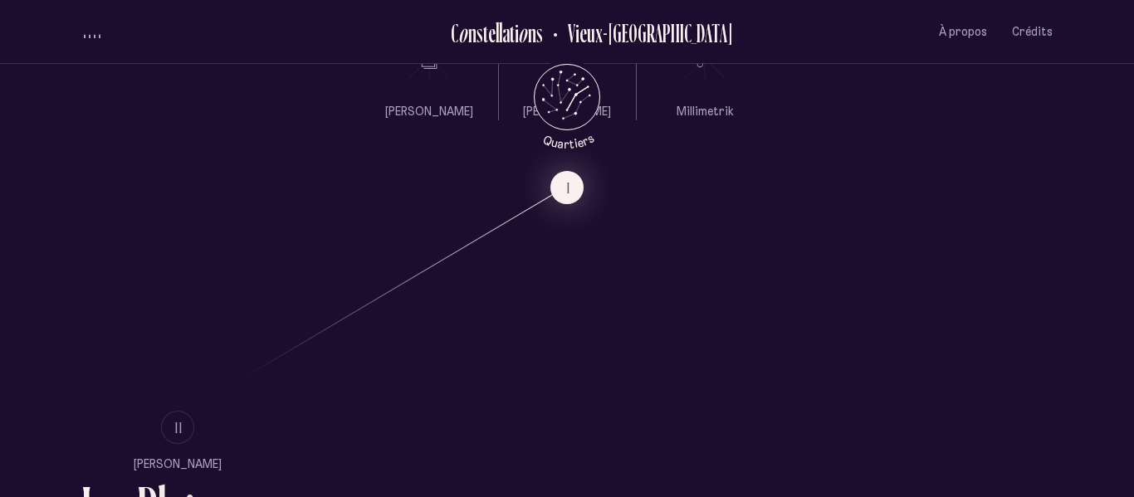
scroll to position [811, 0]
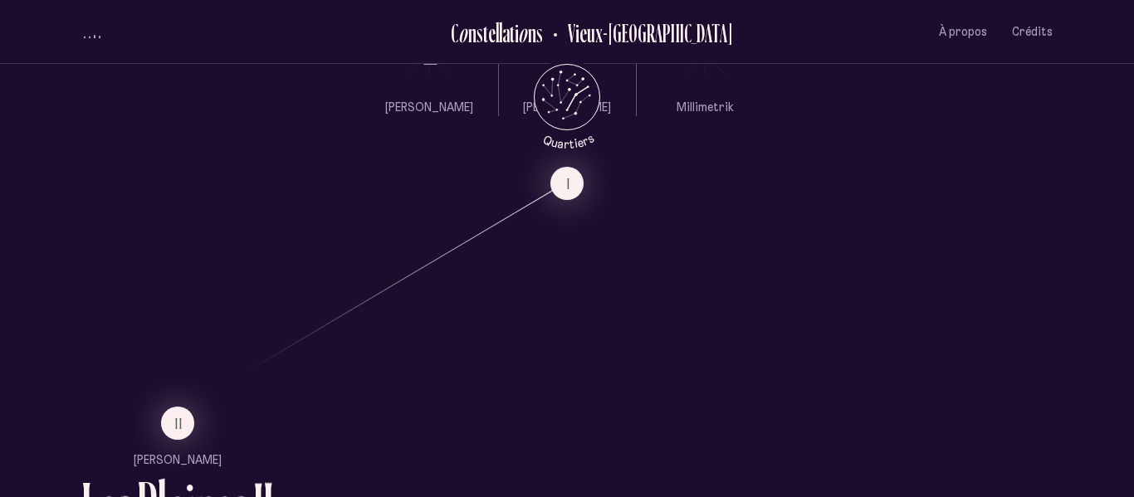
click at [195, 417] on li "II" at bounding box center [177, 423] width 192 height 33
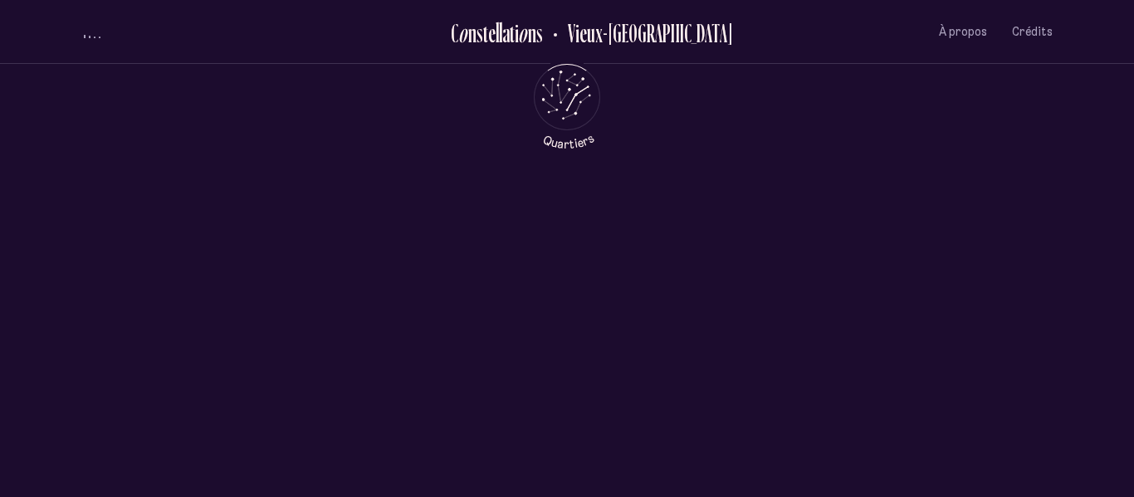
scroll to position [0, 0]
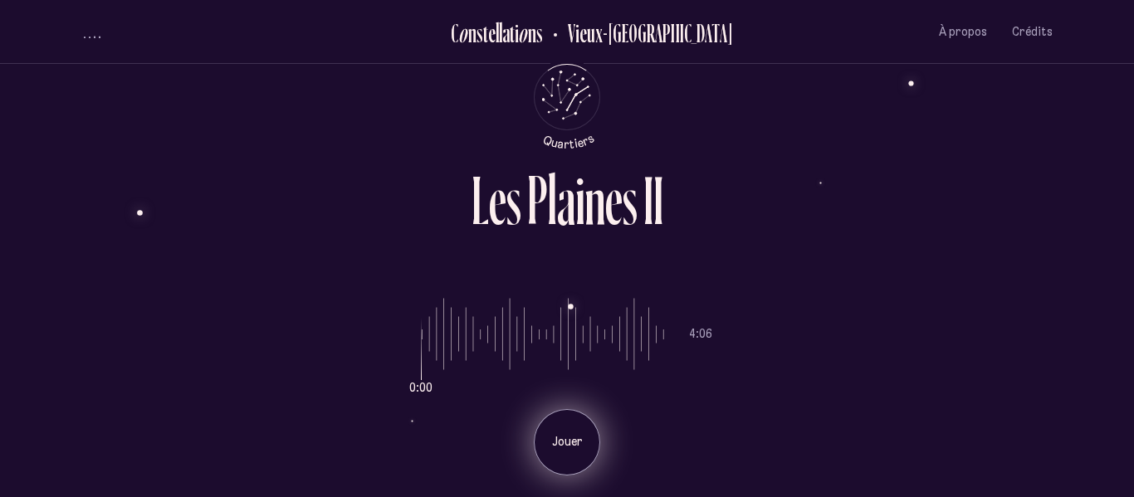
click at [572, 441] on p "Jouer" at bounding box center [566, 442] width 41 height 17
click at [572, 441] on p "Pause" at bounding box center [566, 442] width 41 height 17
click at [572, 441] on p "Jouer" at bounding box center [566, 442] width 41 height 17
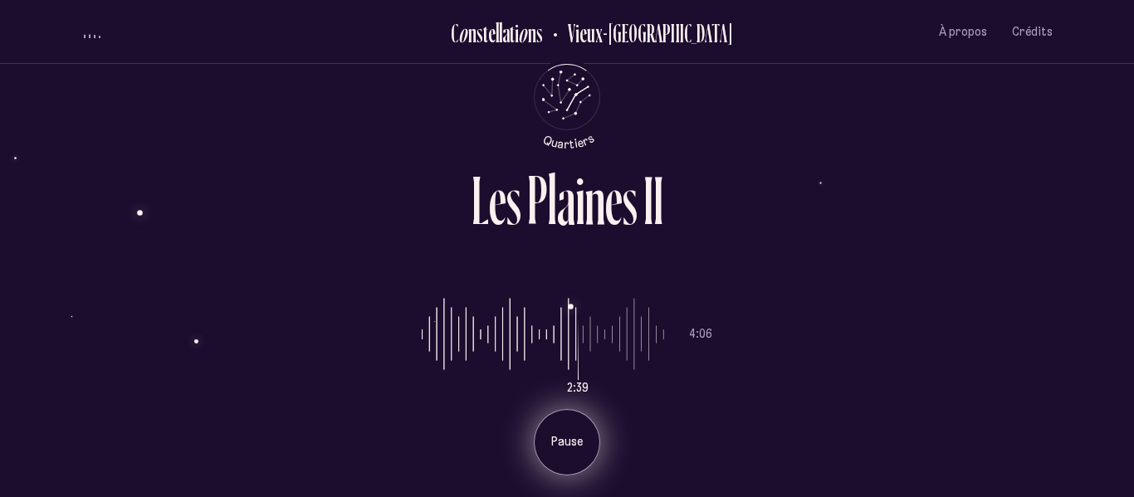
click at [85, 37] on span "volume audio" at bounding box center [85, 36] width 2 height 4
click at [433, 152] on div "L e s P l a i n e s I I 2:41 4:06 Jouer" at bounding box center [567, 248] width 996 height 497
click at [84, 37] on span "volume audio" at bounding box center [85, 33] width 2 height 12
click at [571, 429] on div "Jouer" at bounding box center [567, 442] width 66 height 66
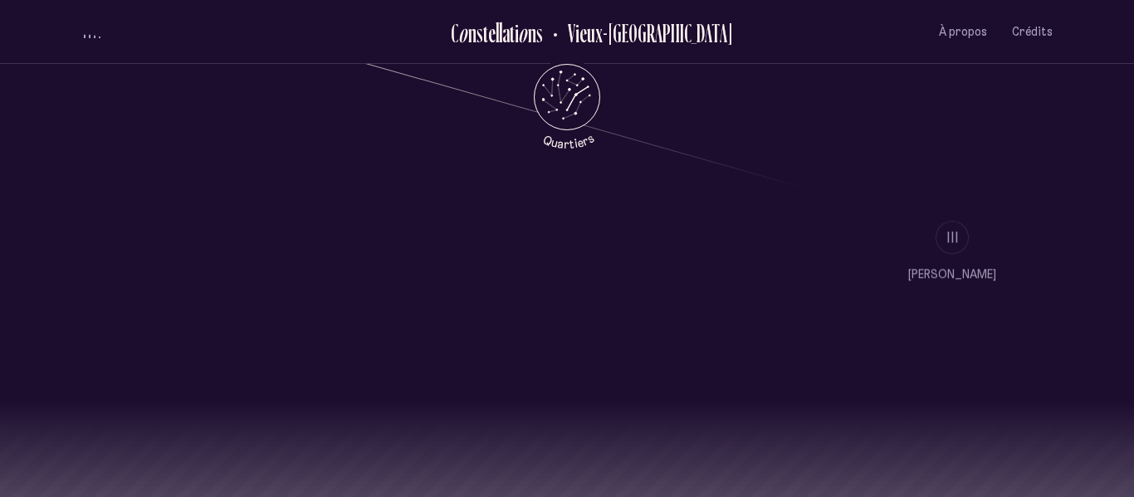
scroll to position [1393, 0]
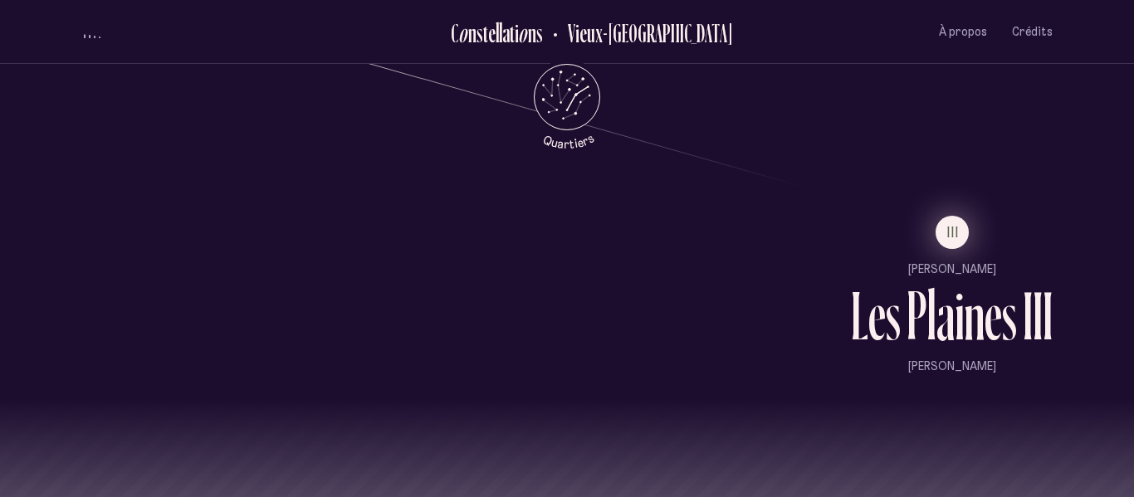
click at [958, 239] on span "III" at bounding box center [953, 232] width 12 height 14
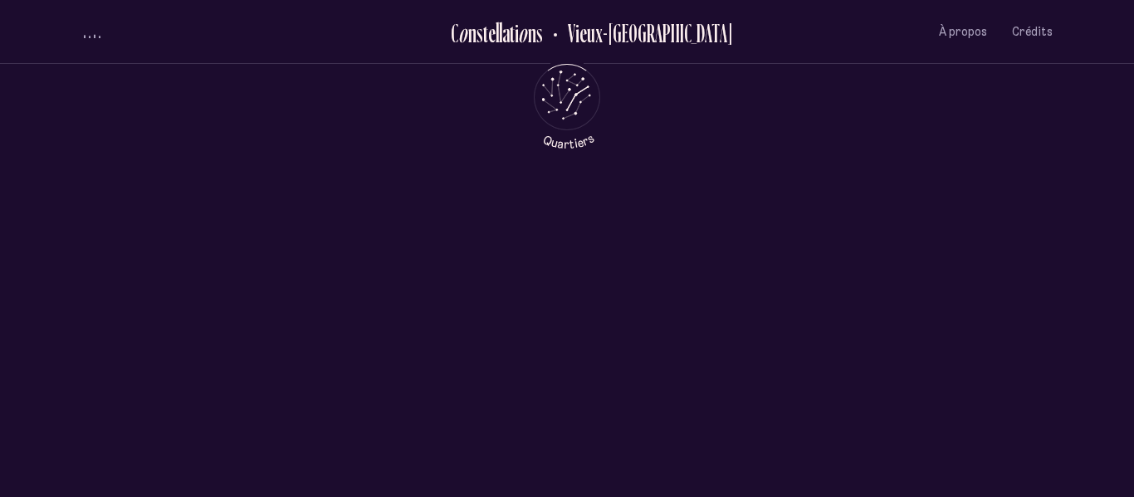
scroll to position [0, 0]
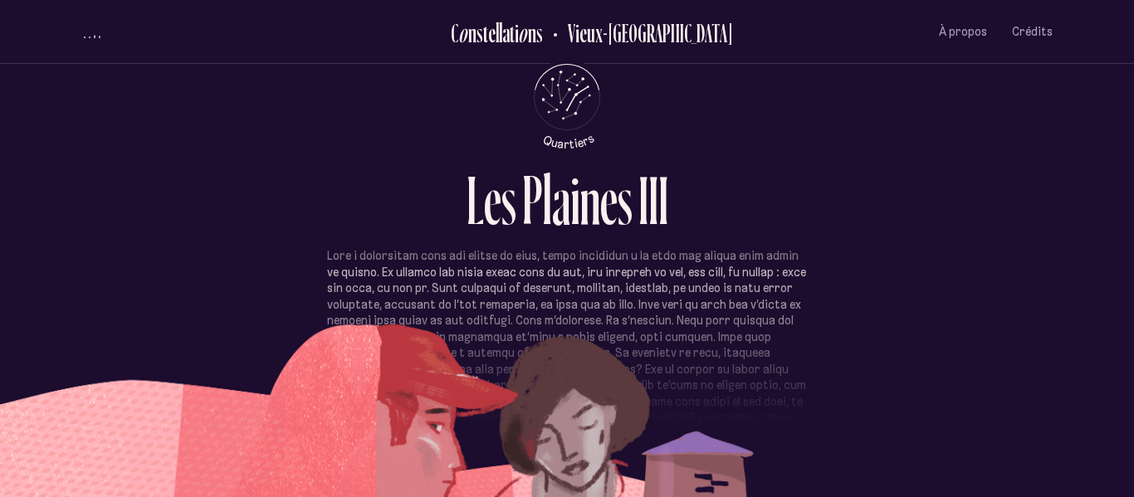
scroll to position [354, 0]
